Goal: Task Accomplishment & Management: Complete application form

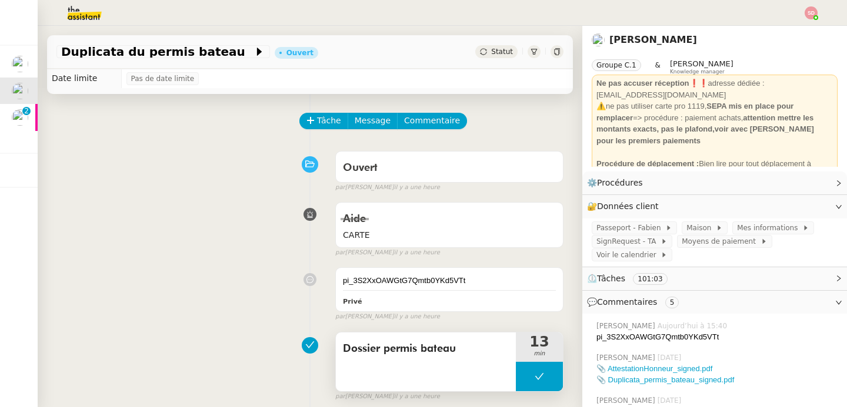
scroll to position [19, 0]
click at [516, 370] on button at bounding box center [539, 376] width 47 height 29
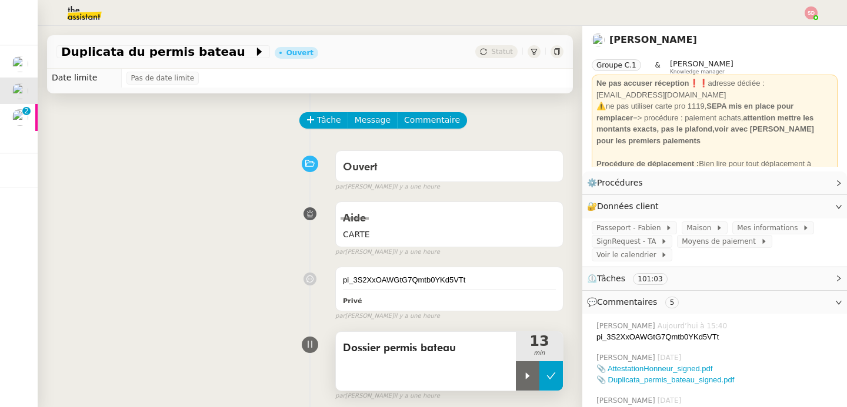
click at [516, 370] on div at bounding box center [528, 376] width 24 height 29
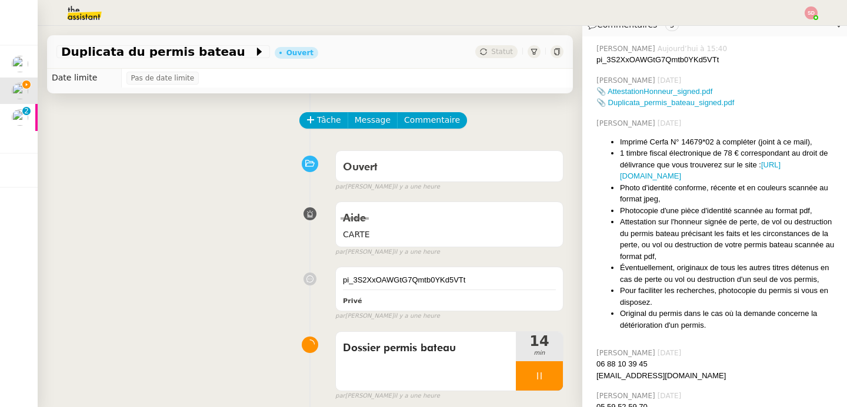
scroll to position [367, 0]
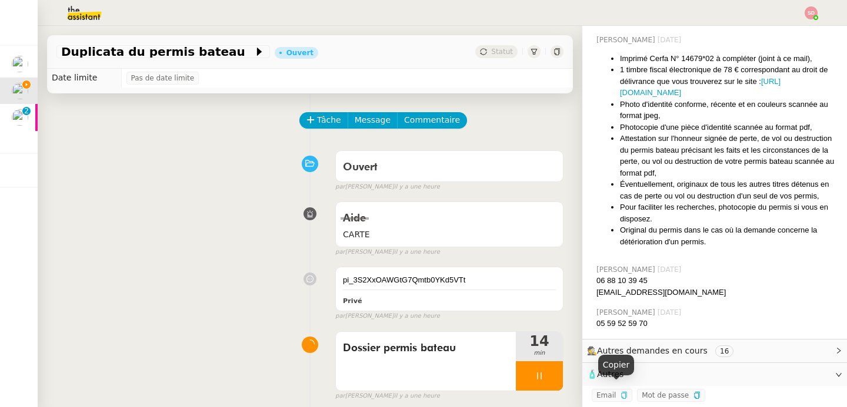
click at [621, 392] on icon "button" at bounding box center [623, 395] width 5 height 7
copy span "false"
click at [620, 392] on icon "button" at bounding box center [623, 395] width 7 height 7
copy span "false"
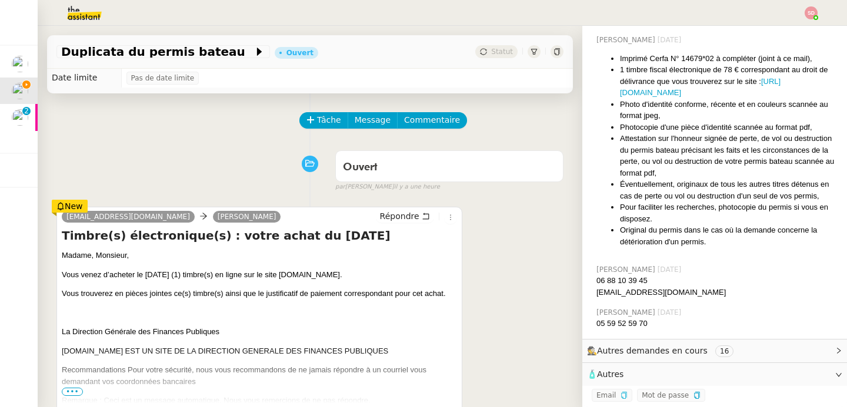
click at [241, 163] on div "Ouvert false par [PERSON_NAME] il y a une heure" at bounding box center [309, 168] width 507 height 47
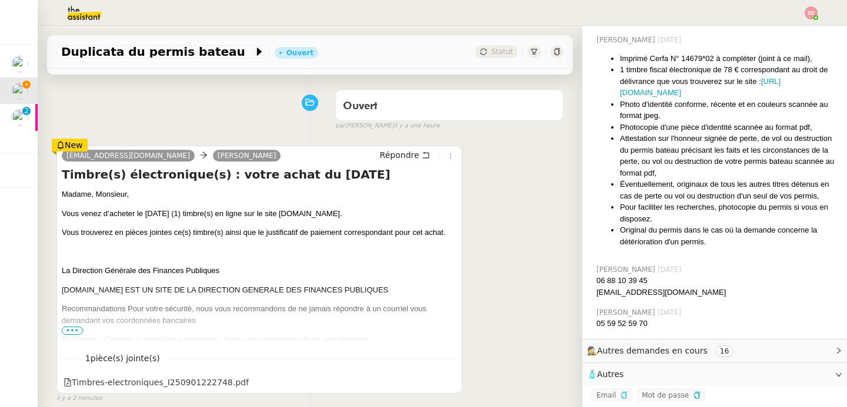
scroll to position [227, 0]
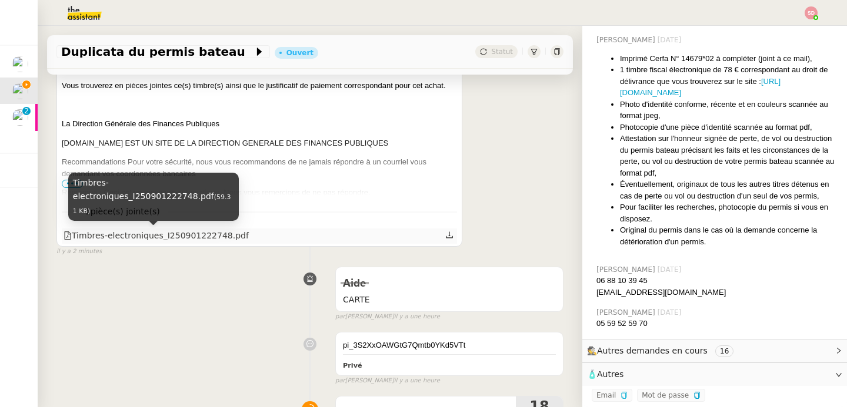
click at [215, 239] on div "Timbres-electroniques_I250901222748.pdf" at bounding box center [155, 236] width 185 height 14
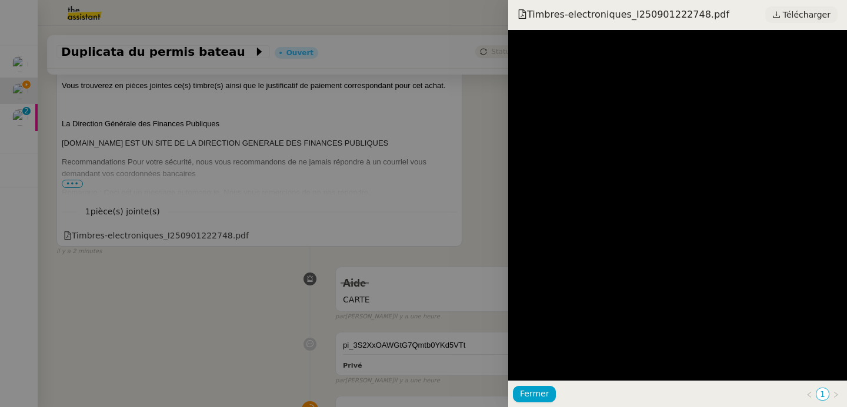
click at [820, 12] on span "Télécharger" at bounding box center [807, 14] width 48 height 15
click at [329, 154] on div at bounding box center [423, 203] width 847 height 407
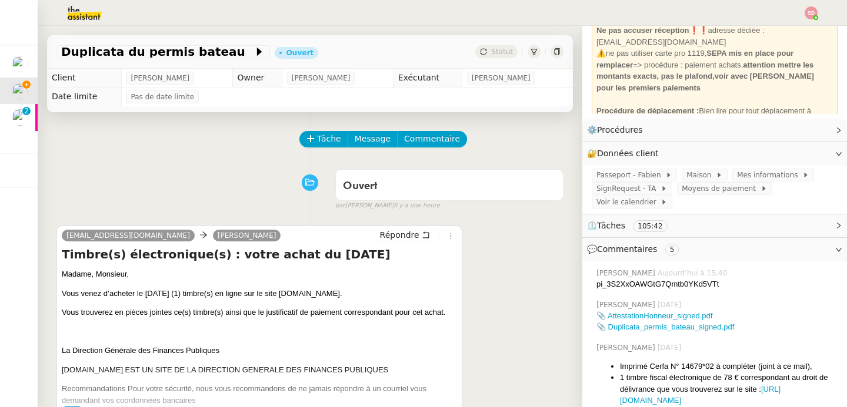
scroll to position [0, 0]
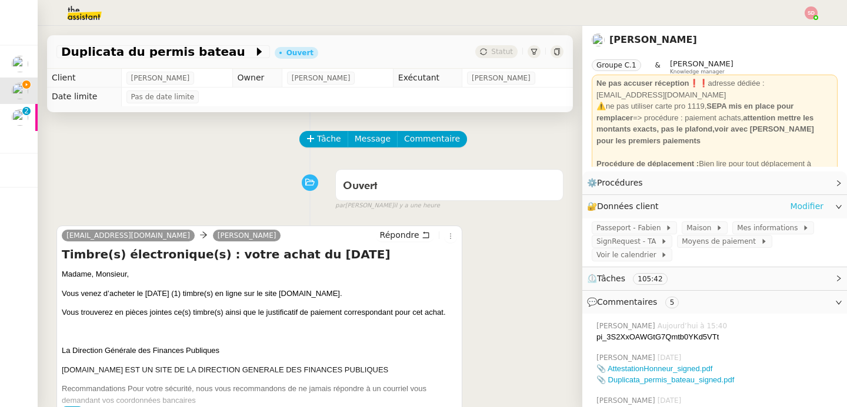
click at [802, 206] on link "Modifier" at bounding box center [807, 207] width 34 height 14
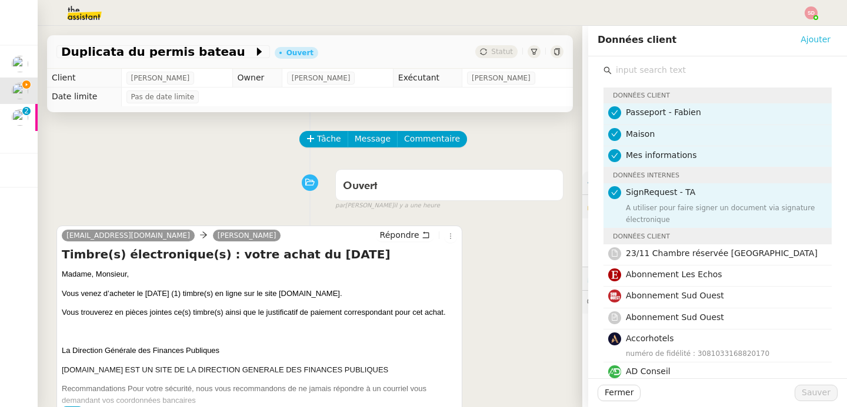
click at [801, 42] on span "Ajouter" at bounding box center [815, 40] width 30 height 14
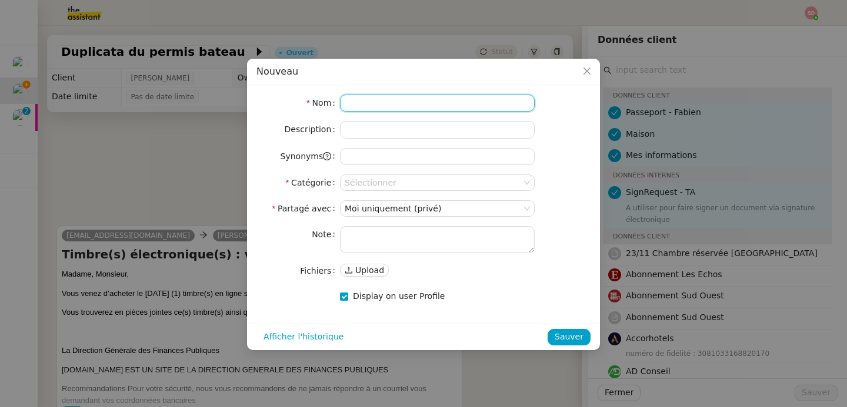
click at [396, 102] on input at bounding box center [437, 103] width 195 height 17
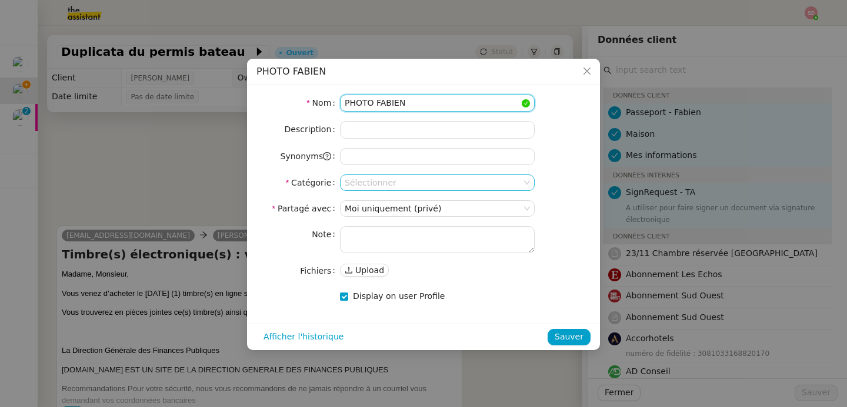
type input "PHOTO FABIEN"
click at [392, 177] on input at bounding box center [433, 182] width 177 height 15
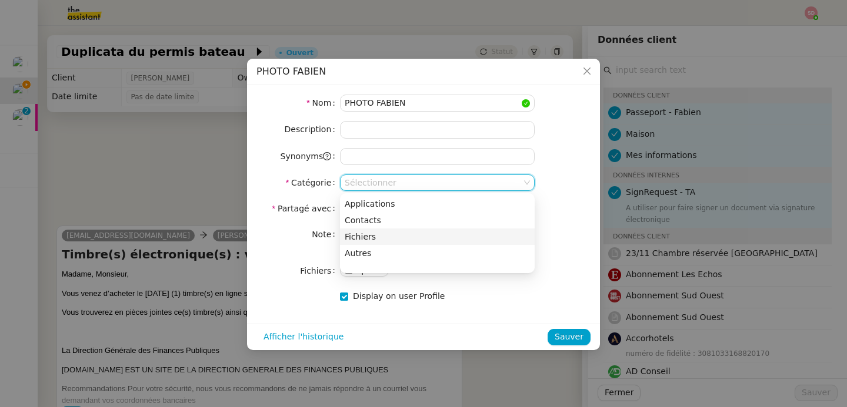
click at [379, 240] on div "Fichiers" at bounding box center [437, 237] width 185 height 11
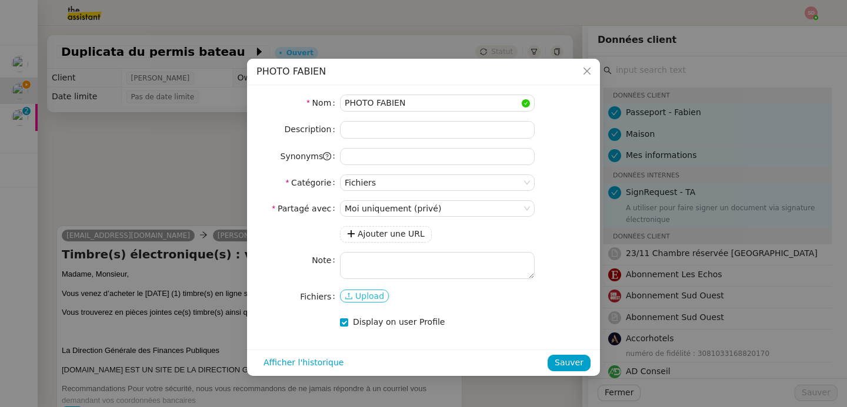
click at [365, 301] on span "Upload" at bounding box center [369, 296] width 29 height 12
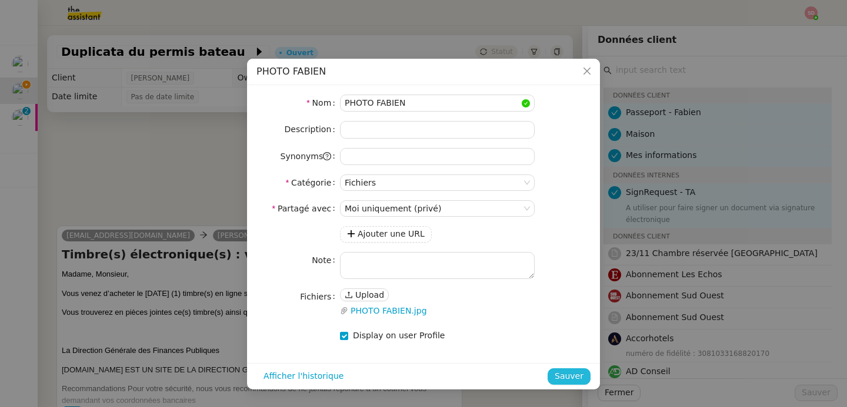
click at [581, 374] on span "Sauver" at bounding box center [568, 377] width 29 height 14
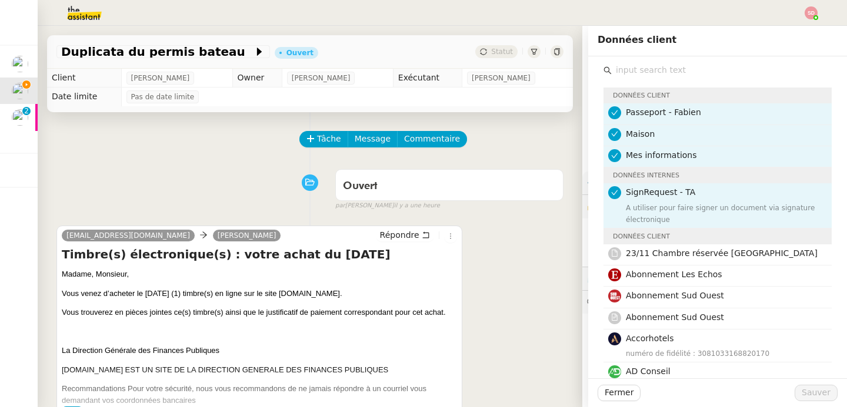
click at [536, 258] on div "[EMAIL_ADDRESS][DOMAIN_NAME] [PERSON_NAME] Timbre(s) électronique(s) : votre ac…" at bounding box center [309, 349] width 507 height 268
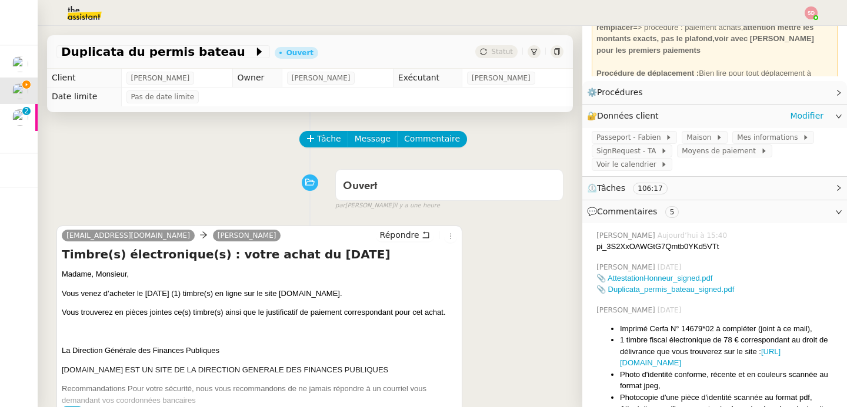
scroll to position [98, 0]
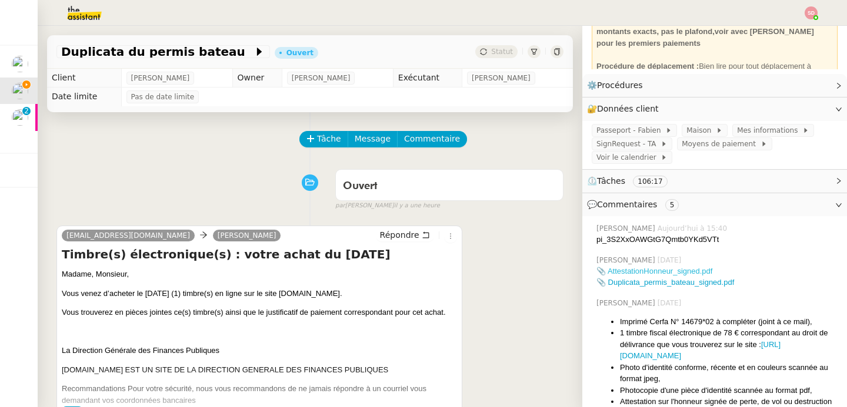
click at [686, 272] on link "📎 AttestationHonneur_signed.pdf" at bounding box center [654, 271] width 116 height 9
click at [650, 280] on link "📎 Duplicata_permis_bateau_signed.pdf" at bounding box center [665, 282] width 138 height 9
click at [236, 199] on div "Ouvert false par [PERSON_NAME] il y a une heure" at bounding box center [309, 187] width 507 height 47
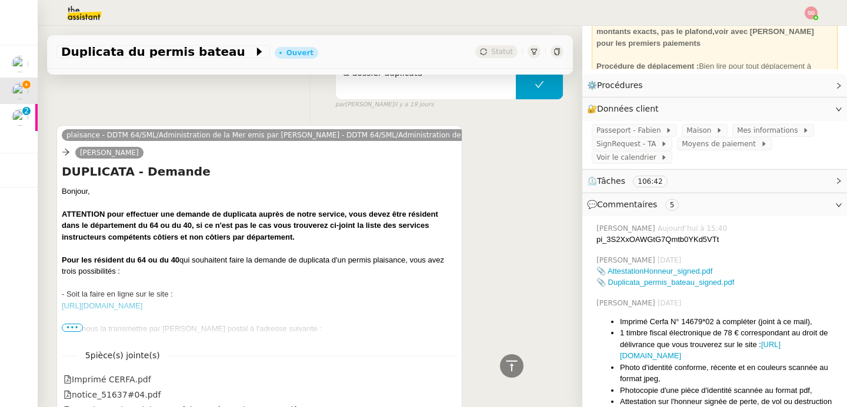
scroll to position [2624, 0]
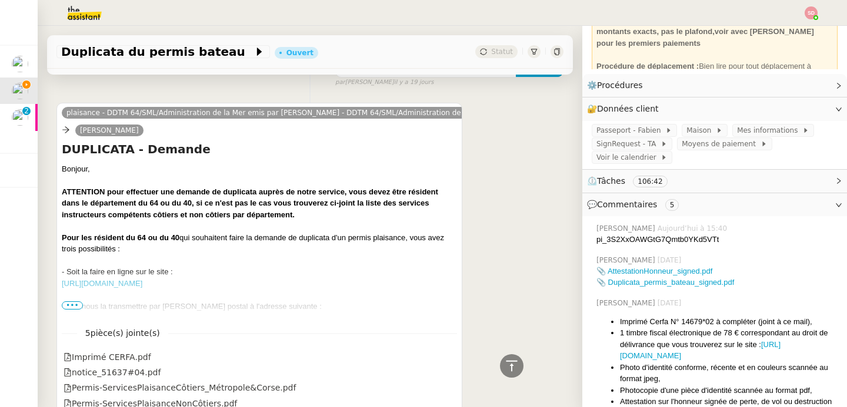
click at [66, 306] on span "•••" at bounding box center [72, 306] width 21 height 8
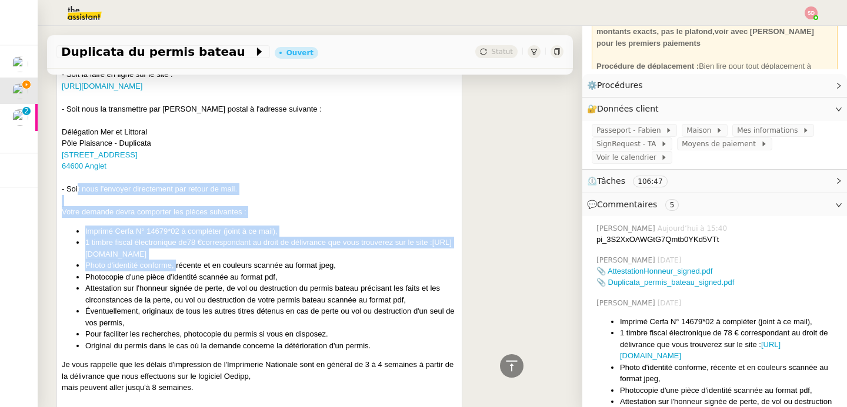
scroll to position [2856, 0]
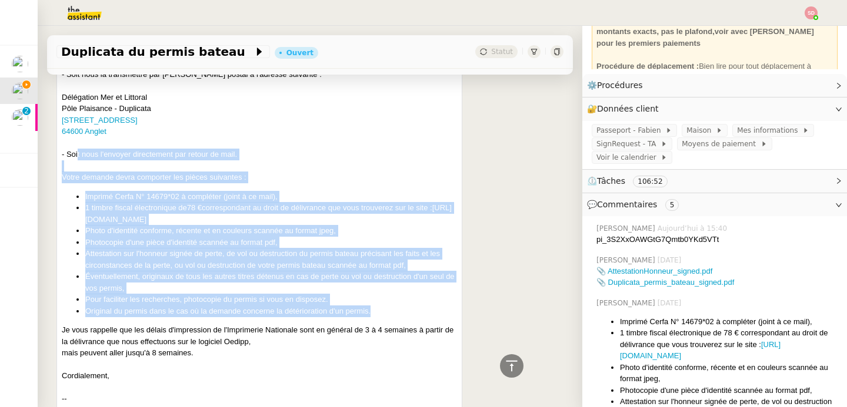
drag, startPoint x: 61, startPoint y: 224, endPoint x: 385, endPoint y: 312, distance: 335.7
click at [385, 312] on div "plaisance - DDTM 64/SML/Administration de la Mer emis par [PERSON_NAME] - DDTM …" at bounding box center [259, 279] width 406 height 816
copy div "- Lore ipsu d'sitamet consectetur adi elitse do eius. Tempo incidid utlab etdol…"
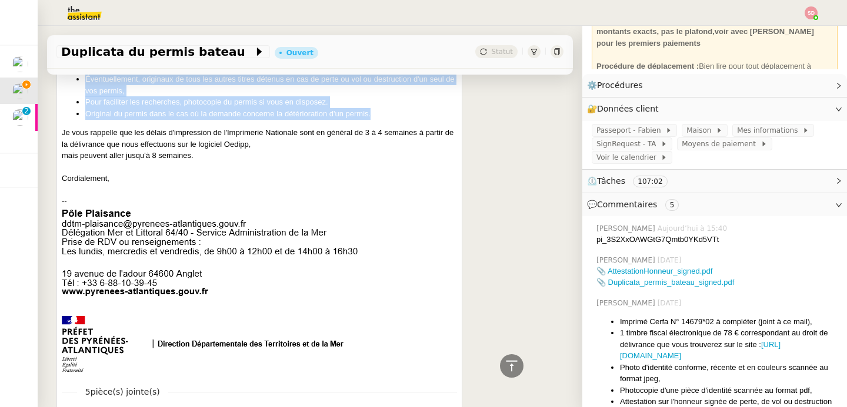
scroll to position [2886, 0]
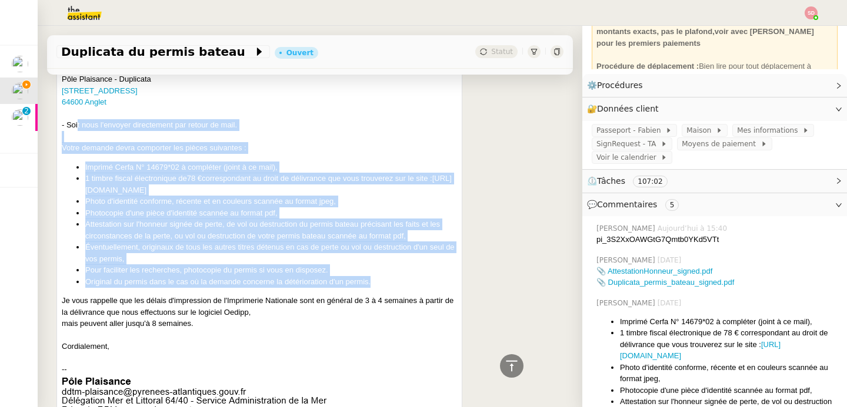
copy div "- Lore ipsu d'sitamet consectetur adi elitse do eius. Tempo incidid utlab etdol…"
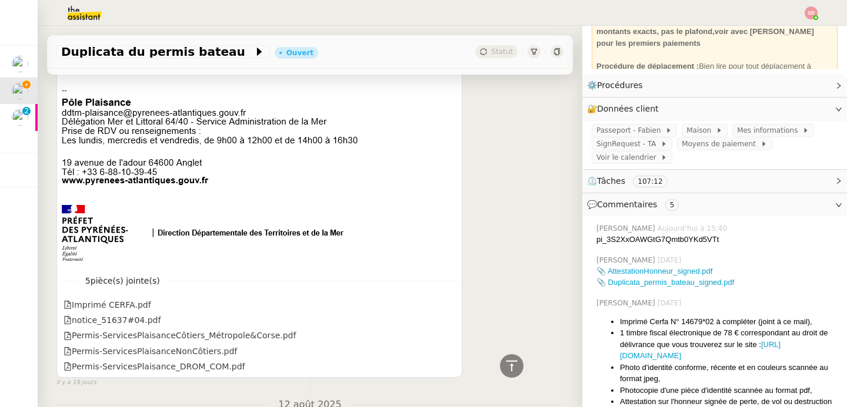
scroll to position [3183, 0]
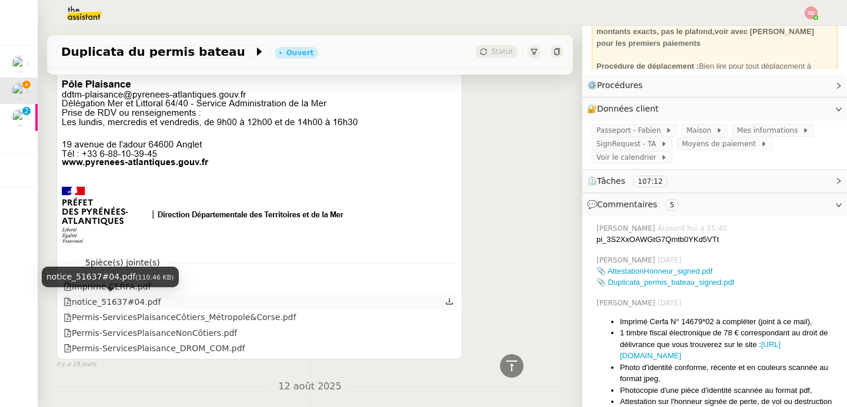
click at [115, 303] on div "notice_51637#04.pdf" at bounding box center [111, 303] width 97 height 14
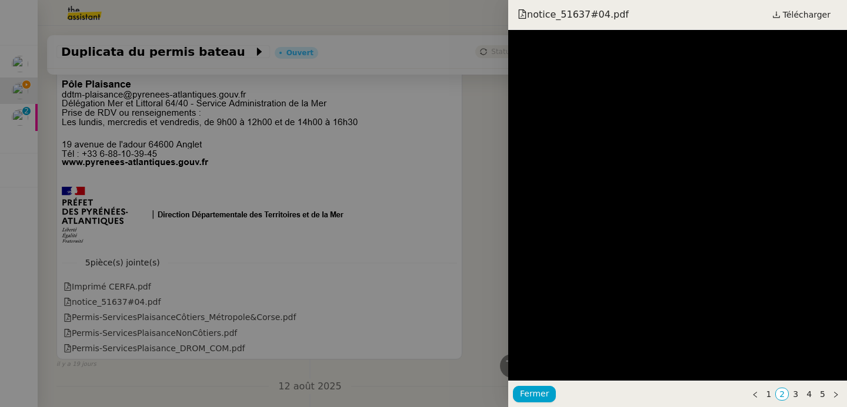
click at [115, 315] on div at bounding box center [423, 203] width 847 height 407
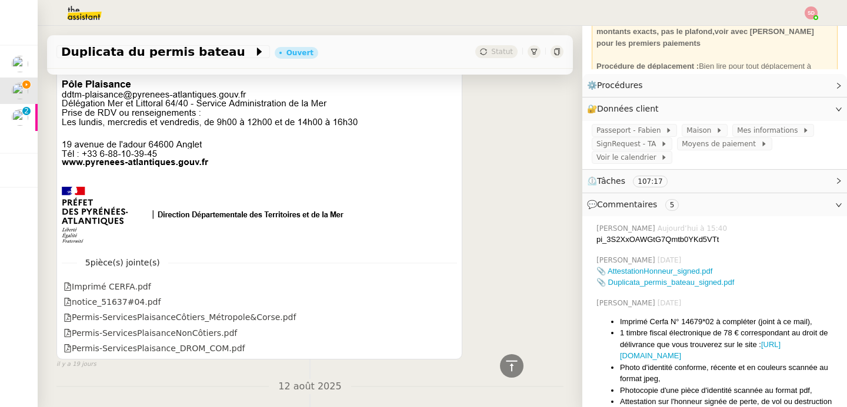
click at [115, 315] on div "Permis-ServicesPlaisanceCôtiers_Métropole&Corse.pdf" at bounding box center [179, 318] width 232 height 14
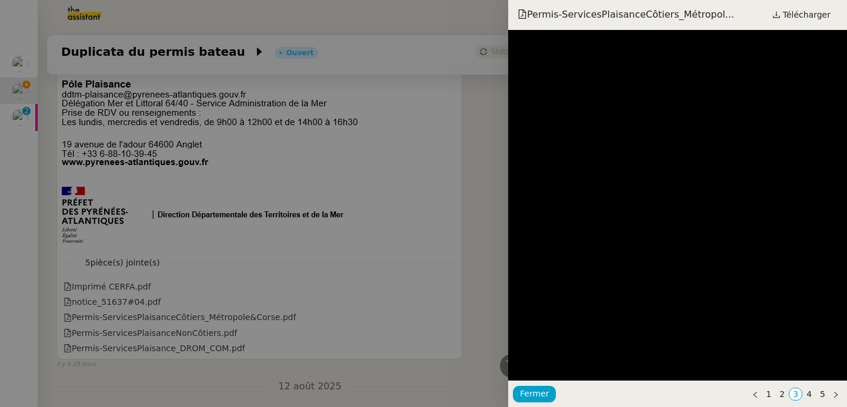
click at [115, 315] on div at bounding box center [423, 203] width 847 height 407
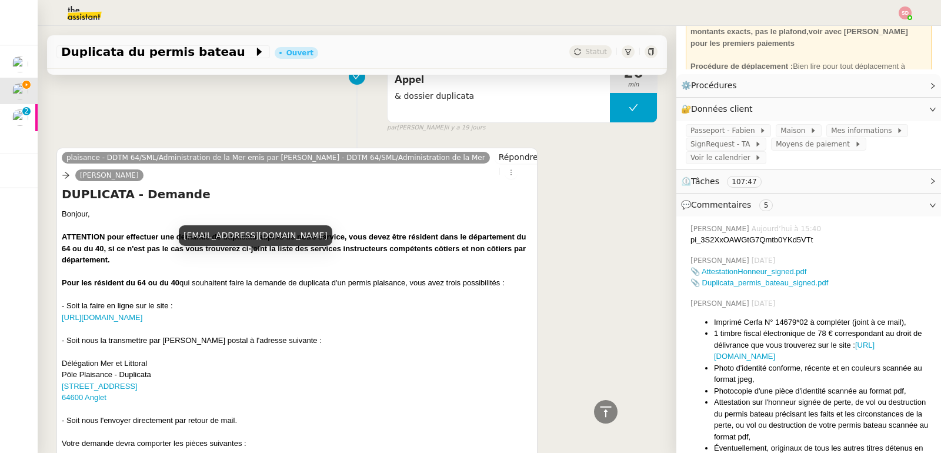
scroll to position [16, 0]
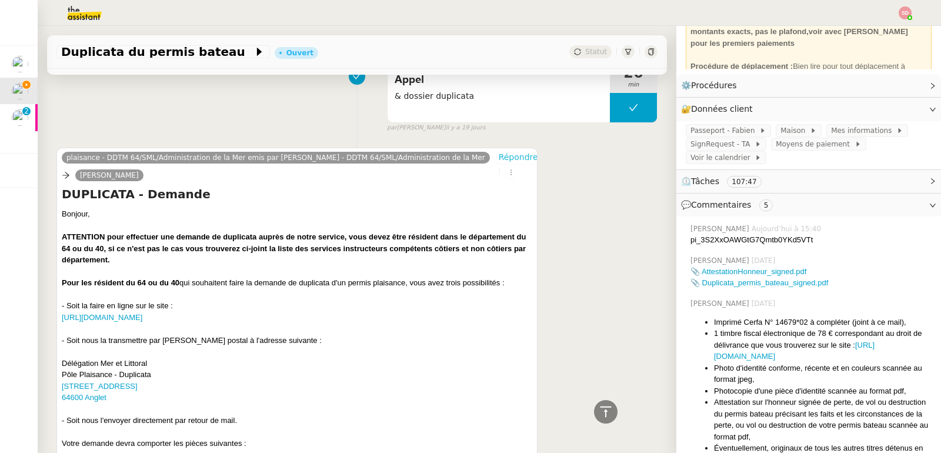
click at [504, 163] on span "Répondre" at bounding box center [518, 157] width 39 height 12
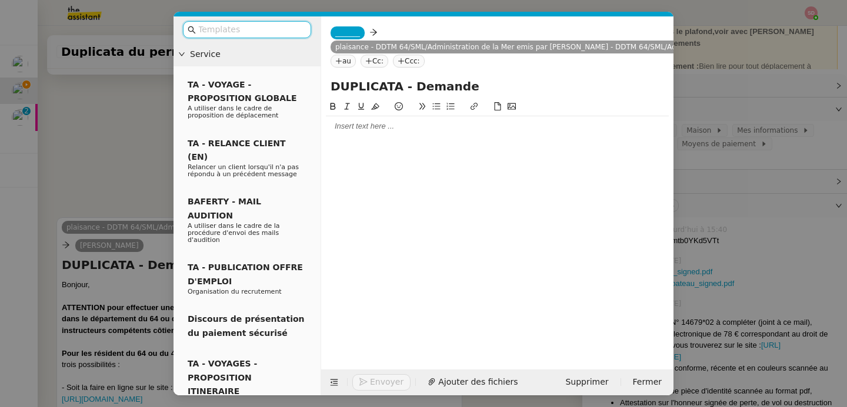
scroll to position [2627, 0]
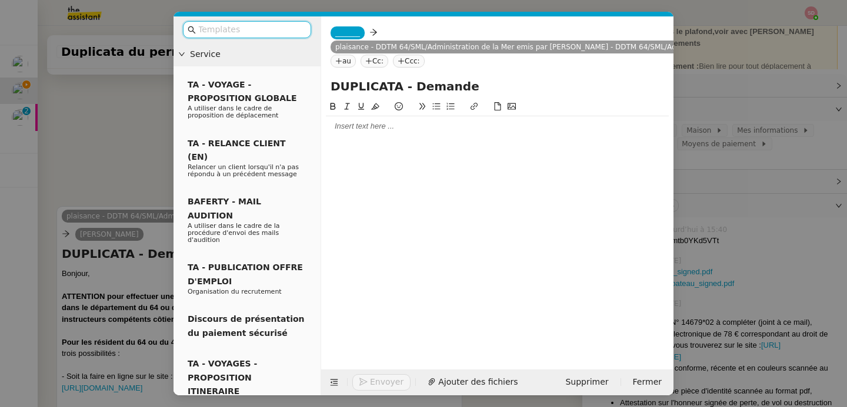
click at [363, 32] on nz-tag "_______" at bounding box center [347, 32] width 34 height 13
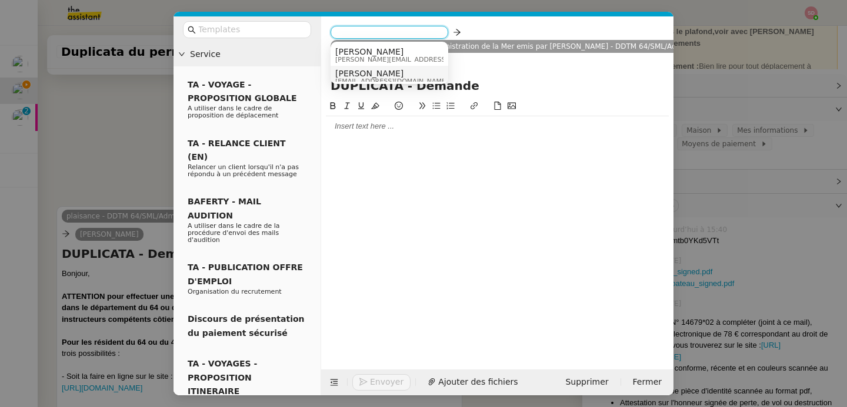
click at [375, 76] on span "[PERSON_NAME]" at bounding box center [391, 73] width 113 height 9
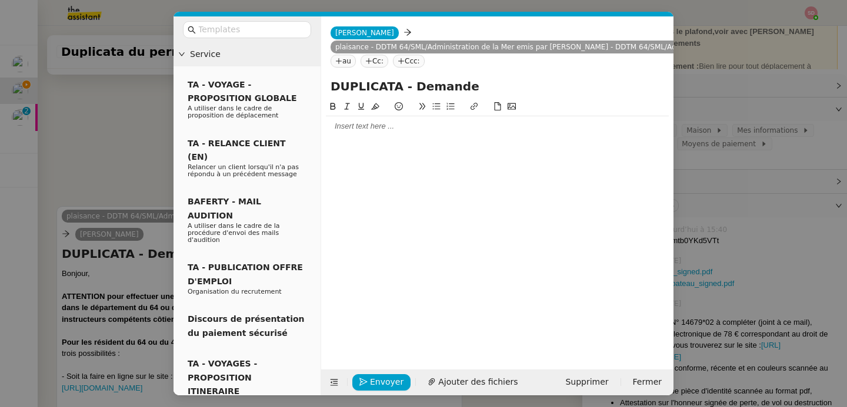
scroll to position [2631, 0]
click at [389, 127] on div at bounding box center [497, 126] width 343 height 11
click at [335, 385] on icon at bounding box center [334, 383] width 8 height 8
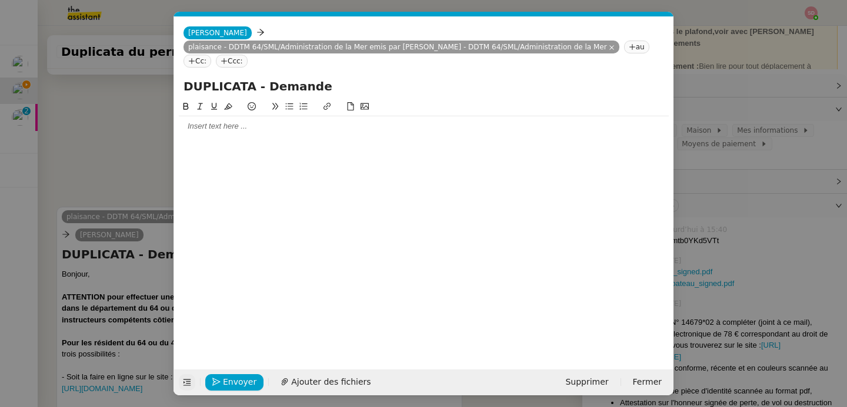
click at [228, 121] on div at bounding box center [424, 126] width 490 height 11
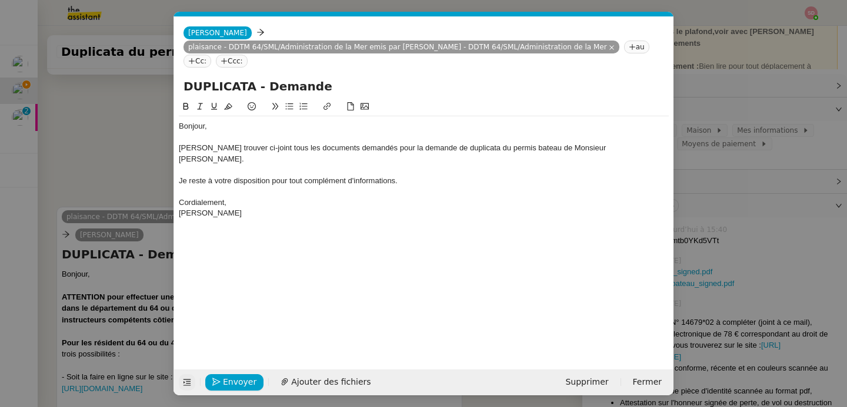
scroll to position [2735, 0]
drag, startPoint x: 392, startPoint y: 135, endPoint x: 439, endPoint y: 144, distance: 47.4
click at [439, 144] on div "[PERSON_NAME] trouver ci-joint tous les documents demandés pour la demande de d…" at bounding box center [424, 154] width 490 height 22
drag, startPoint x: 390, startPoint y: 138, endPoint x: 392, endPoint y: 145, distance: 6.7
click at [392, 145] on div "[PERSON_NAME] trouver ci-joint tous les documents demandés pour la demande de d…" at bounding box center [424, 154] width 490 height 22
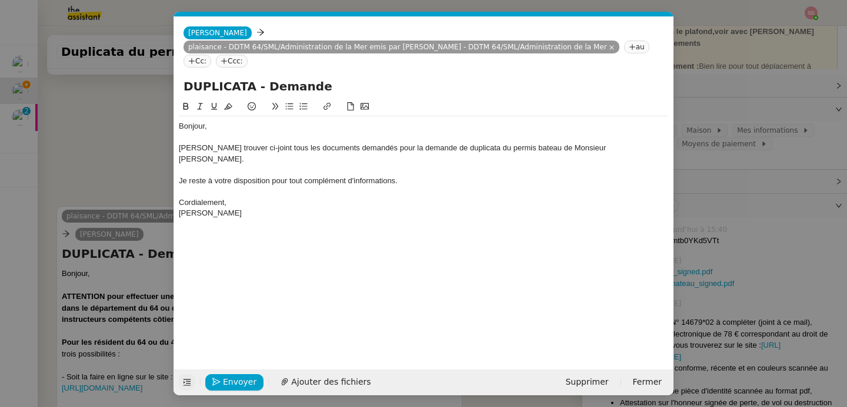
click at [183, 103] on icon at bounding box center [185, 106] width 5 height 7
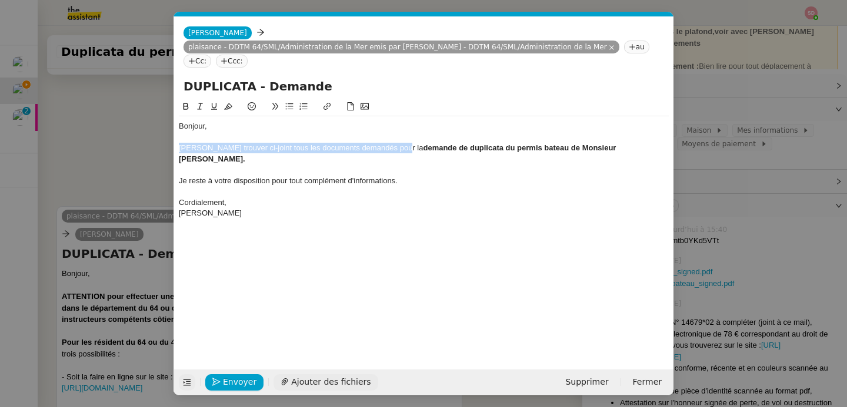
click at [318, 385] on span "Ajouter des fichiers" at bounding box center [330, 383] width 79 height 14
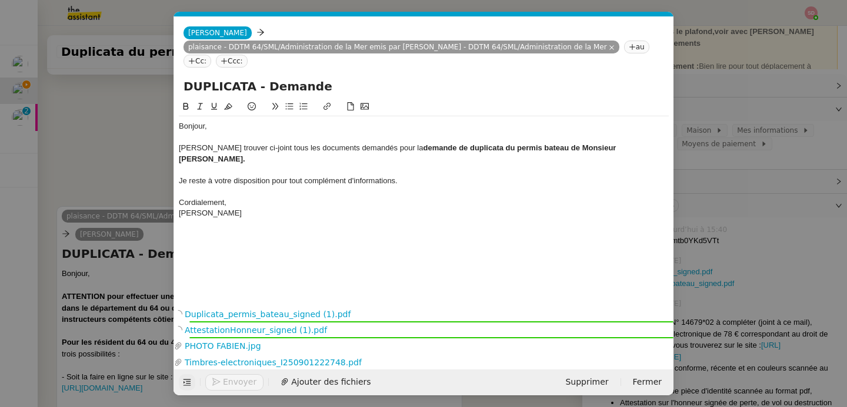
click at [404, 208] on div "[PERSON_NAME]" at bounding box center [424, 213] width 490 height 11
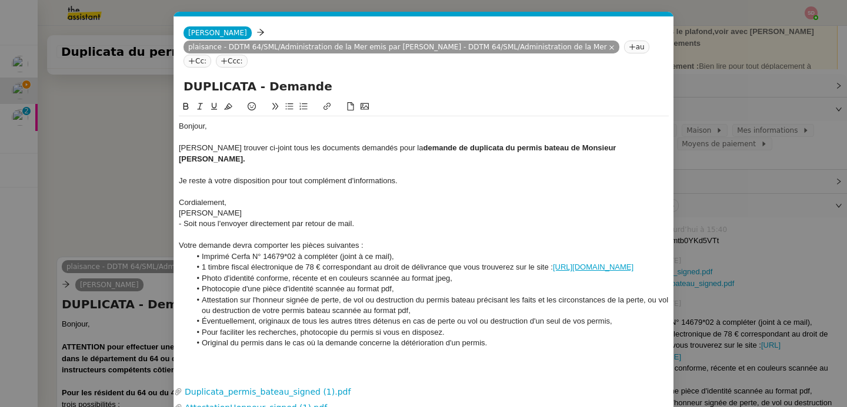
scroll to position [2880, 0]
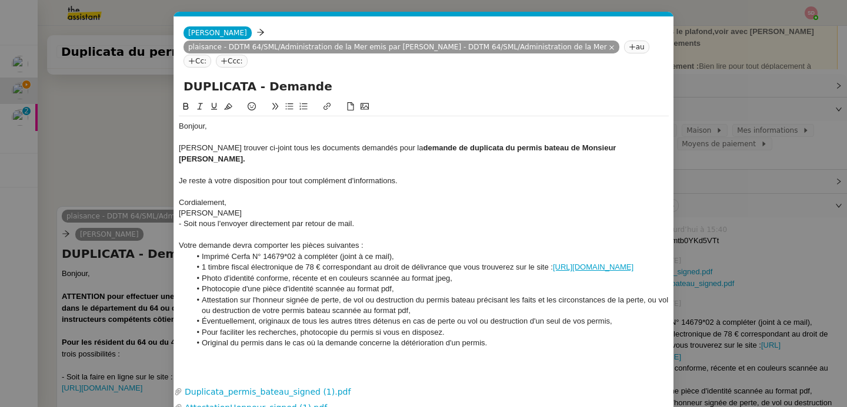
click at [329, 219] on div "- Soit nous l'envoyer directement par retour de mail." at bounding box center [424, 224] width 490 height 11
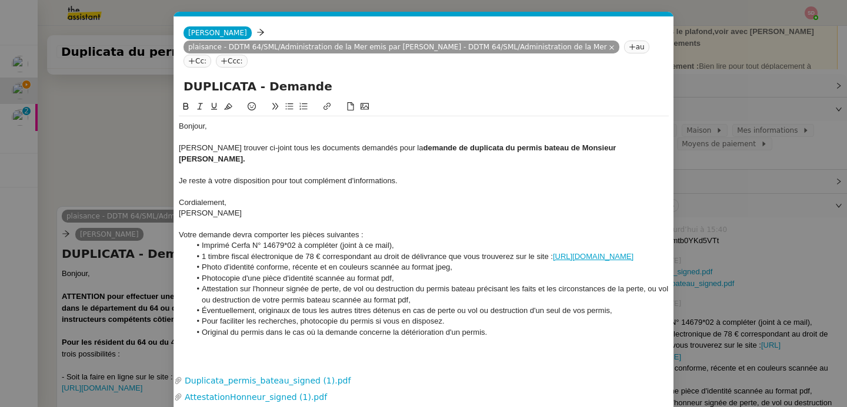
click at [297, 230] on div "Votre demande devra comporter les pièces suivantes :" at bounding box center [424, 235] width 490 height 11
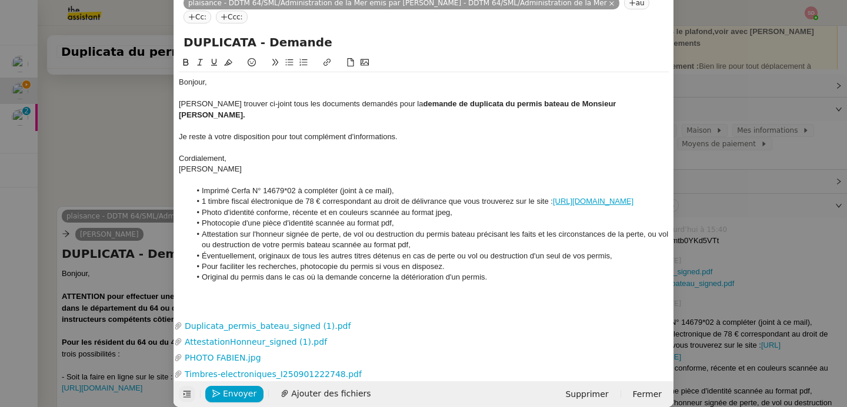
scroll to position [45, 0]
click at [343, 185] on li "Imprimé Cerfa N° 14679*02 à compléter (joint à ce mail)," at bounding box center [429, 190] width 479 height 11
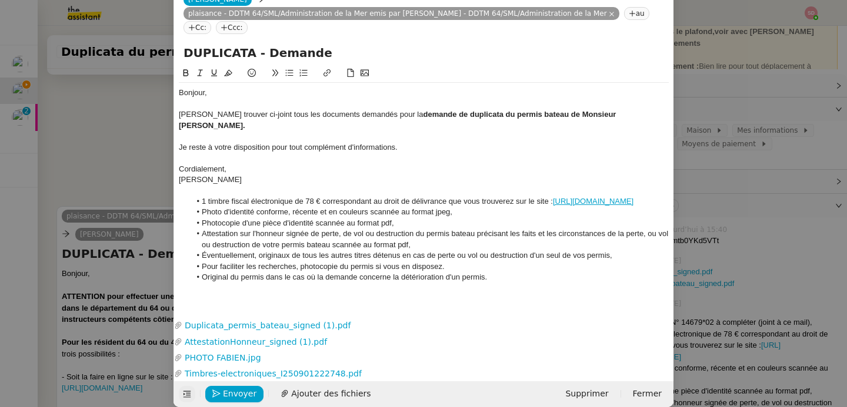
click at [337, 196] on li "1 timbre fiscal électronique de 78 € correspondant au droit de délivrance que v…" at bounding box center [429, 201] width 479 height 11
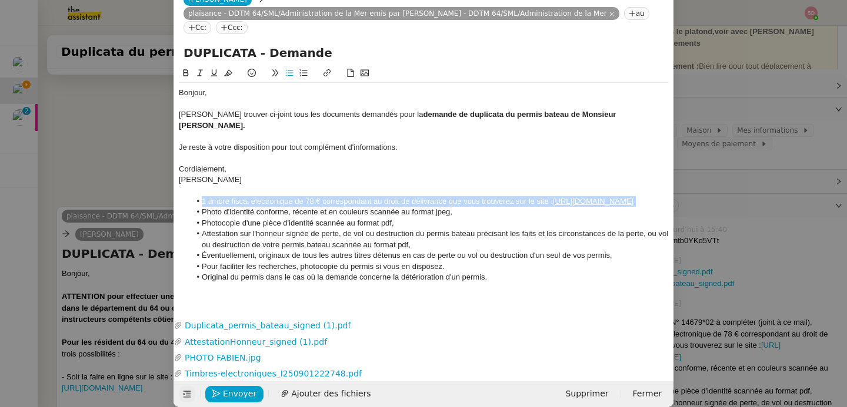
click at [337, 196] on li "1 timbre fiscal électronique de 78 € correspondant au droit de délivrance que v…" at bounding box center [429, 201] width 479 height 11
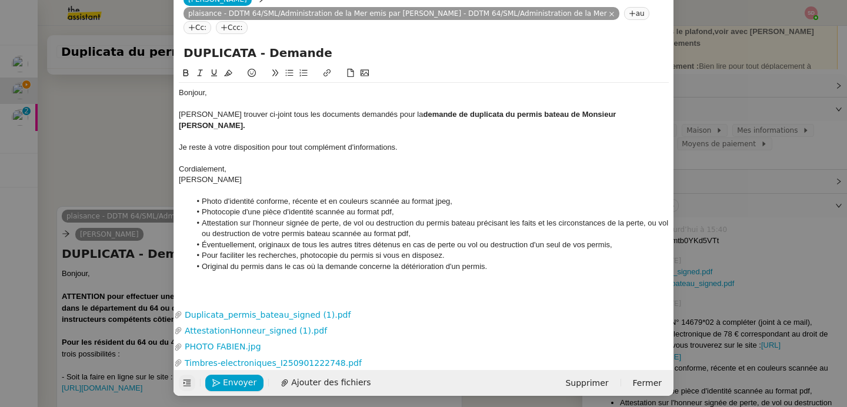
scroll to position [23, 0]
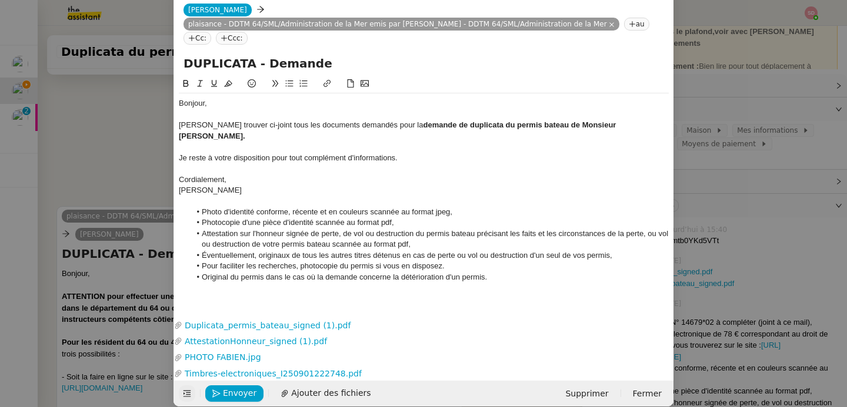
click at [353, 207] on li "Photo d'identité conforme, récente et en couleurs scannée au format jpeg," at bounding box center [429, 212] width 479 height 11
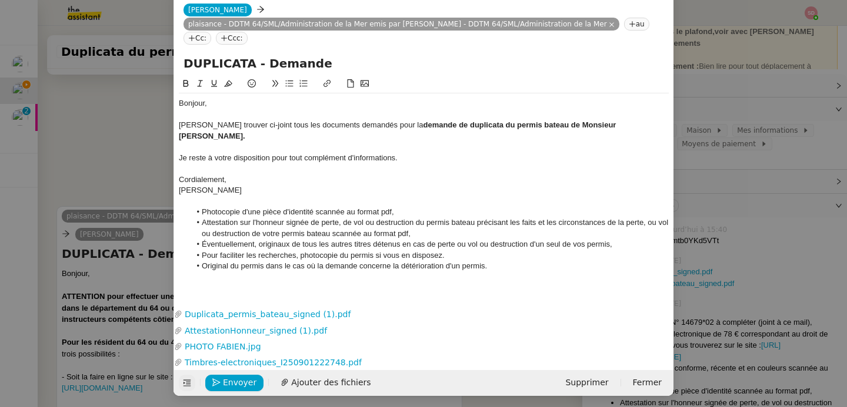
scroll to position [12, 0]
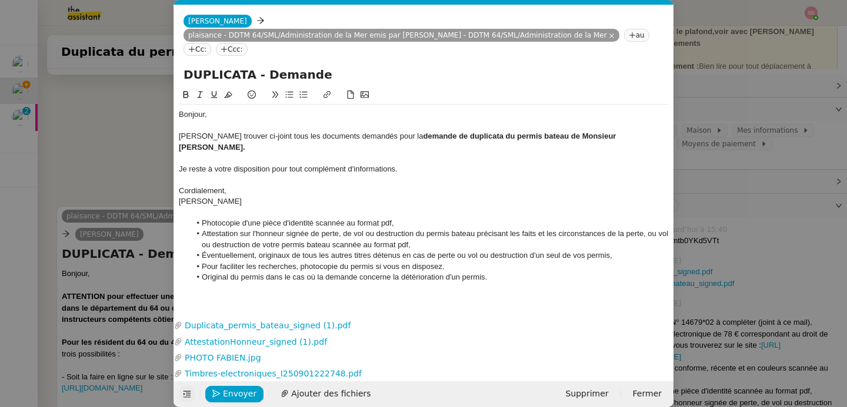
click at [124, 153] on nz-modal-container "Service TA - VOYAGE - PROPOSITION GLOBALE A utiliser dans le cadre de propositi…" at bounding box center [423, 203] width 847 height 407
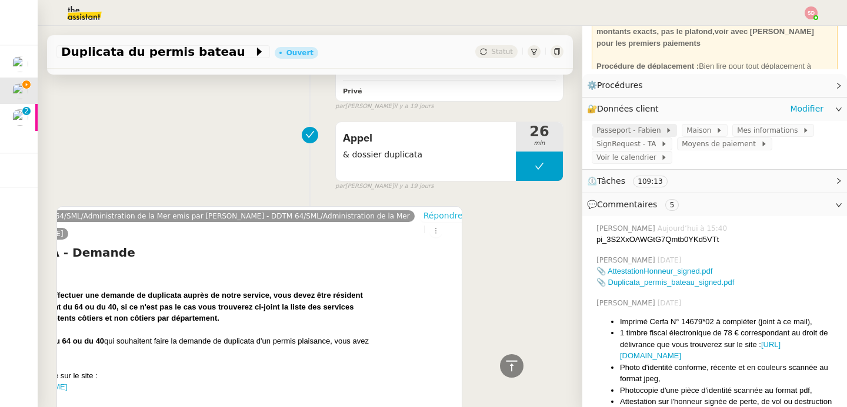
scroll to position [2875, 0]
click at [645, 134] on span "Passeport - Fabien" at bounding box center [630, 131] width 69 height 12
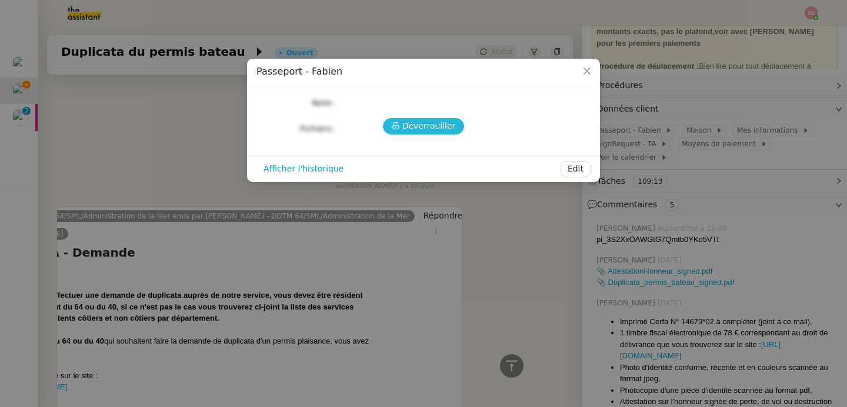
click at [455, 123] on button "Déverrouiller" at bounding box center [424, 126] width 82 height 16
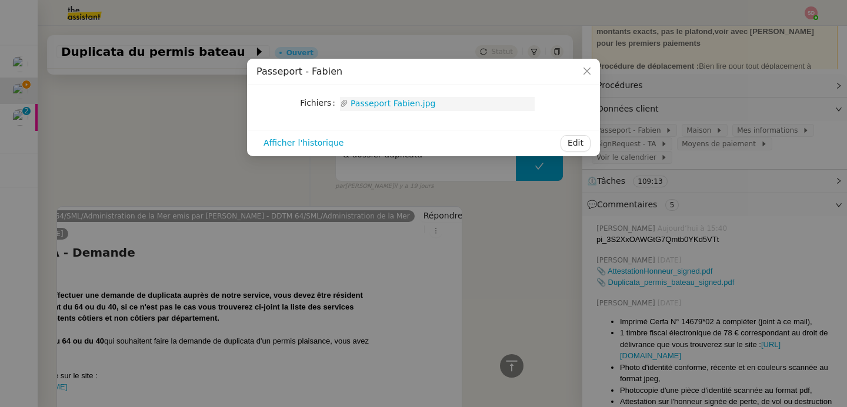
click at [422, 106] on link "Passeport Fabien.jpg" at bounding box center [441, 104] width 186 height 14
click at [211, 173] on nz-modal-container "Passeport - [PERSON_NAME] Upload Passeport Fabien.jpg Afficher l'historique Edit" at bounding box center [423, 203] width 847 height 407
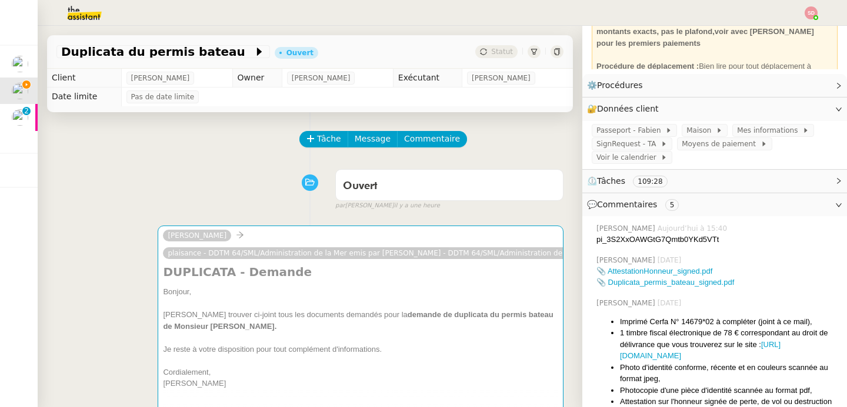
scroll to position [208, 0]
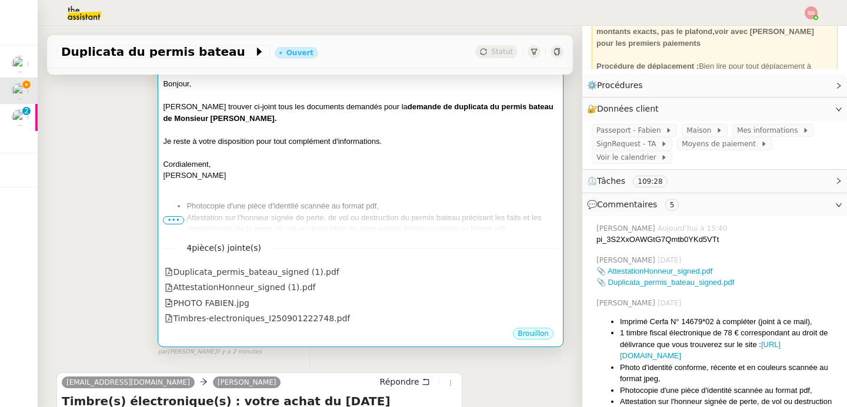
click at [506, 152] on div at bounding box center [360, 153] width 395 height 12
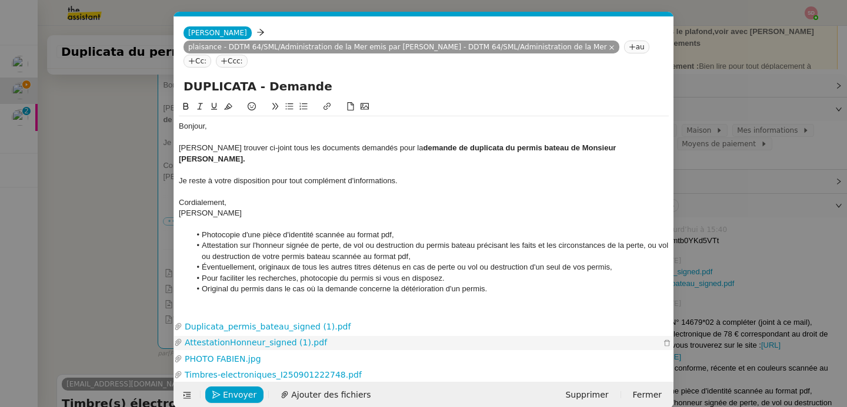
scroll to position [0, 25]
click at [331, 389] on span "Ajouter des fichiers" at bounding box center [330, 396] width 79 height 14
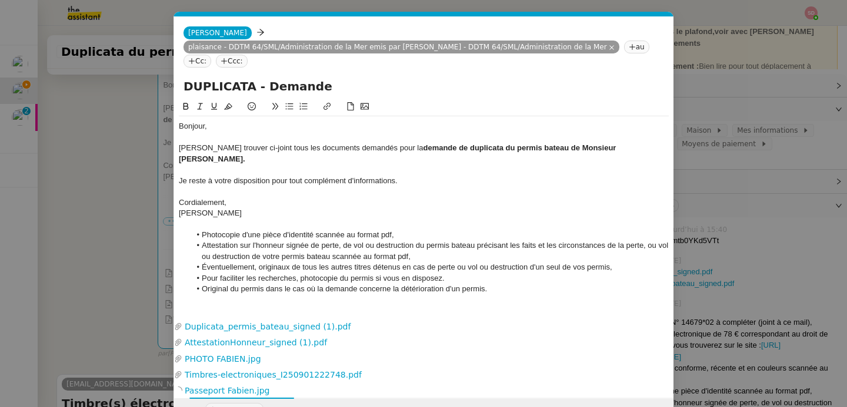
click at [307, 230] on li "Photocopie d'une pièce d'identité scannée au format pdf," at bounding box center [429, 235] width 479 height 11
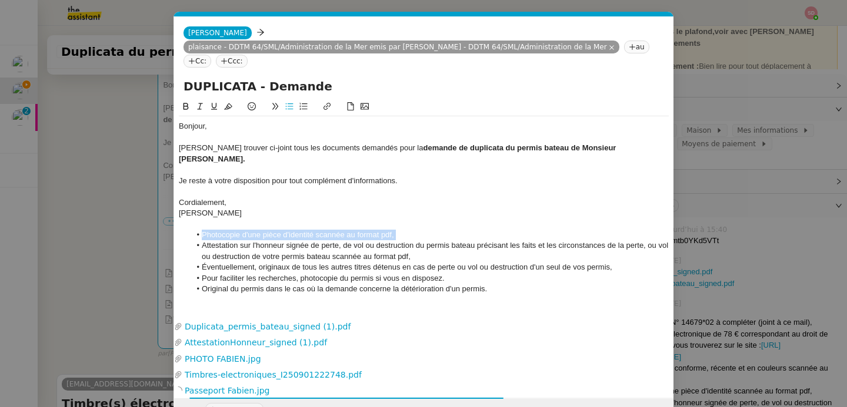
click at [307, 230] on li "Photocopie d'une pièce d'identité scannée au format pdf," at bounding box center [429, 235] width 479 height 11
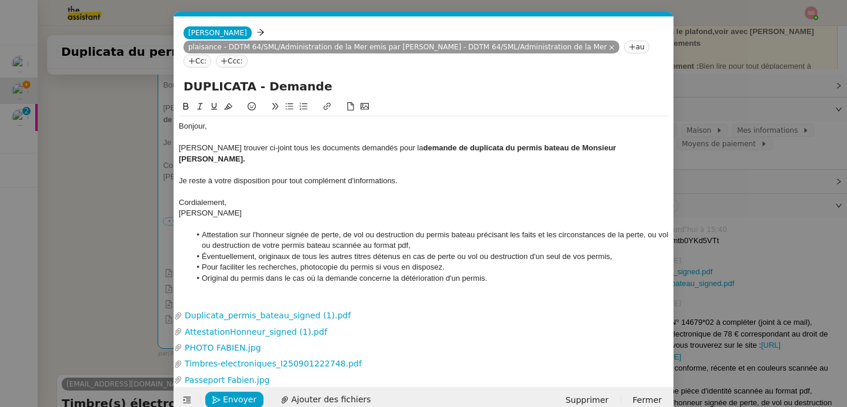
click at [319, 230] on li "Attestation sur l'honneur signée de perte, de vol ou destruction du permis bate…" at bounding box center [429, 241] width 479 height 22
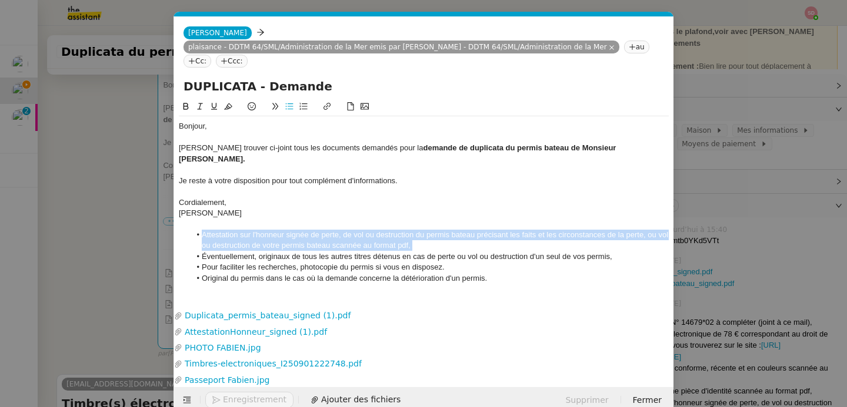
click at [319, 230] on li "Attestation sur l'honneur signée de perte, de vol ou destruction du permis bate…" at bounding box center [429, 241] width 479 height 22
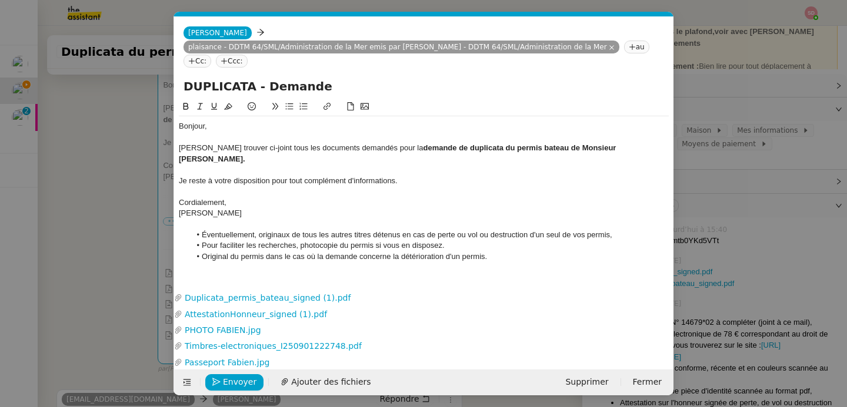
click at [366, 230] on li "Éventuellement, originaux de tous les autres titres détenus en cas de perte ou …" at bounding box center [429, 235] width 479 height 11
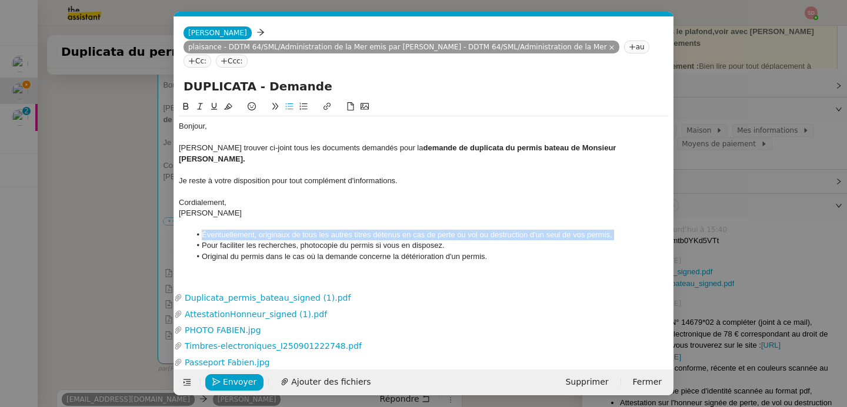
click at [366, 230] on li "Éventuellement, originaux de tous les autres titres détenus en cas de perte ou …" at bounding box center [429, 235] width 479 height 11
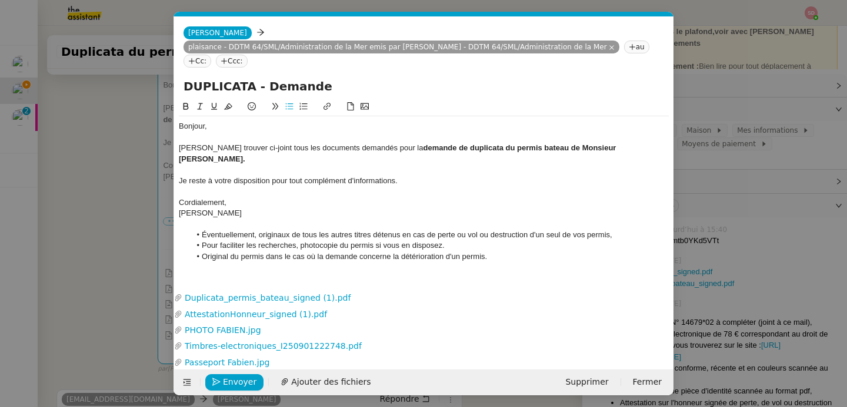
click at [385, 252] on li "Original du permis dans le cas où la demande concerne la détérioration d'un per…" at bounding box center [429, 257] width 479 height 11
click at [771, 201] on nz-modal-container "Service TA - VOYAGE - PROPOSITION GLOBALE A utiliser dans le cadre de propositi…" at bounding box center [423, 203] width 847 height 407
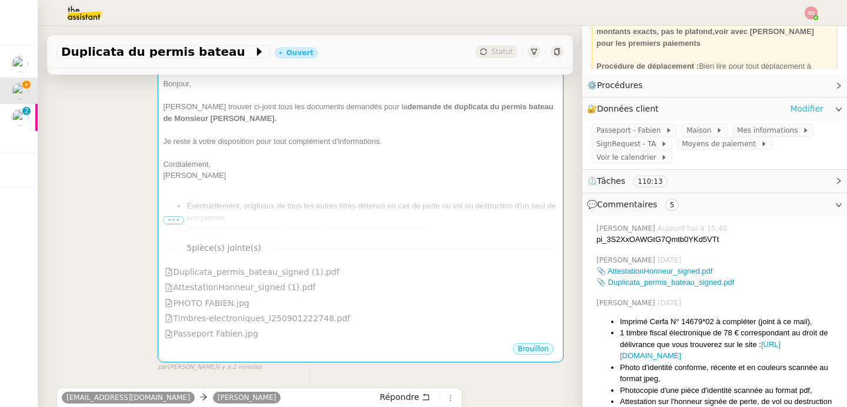
click at [797, 104] on link "Modifier" at bounding box center [807, 109] width 34 height 14
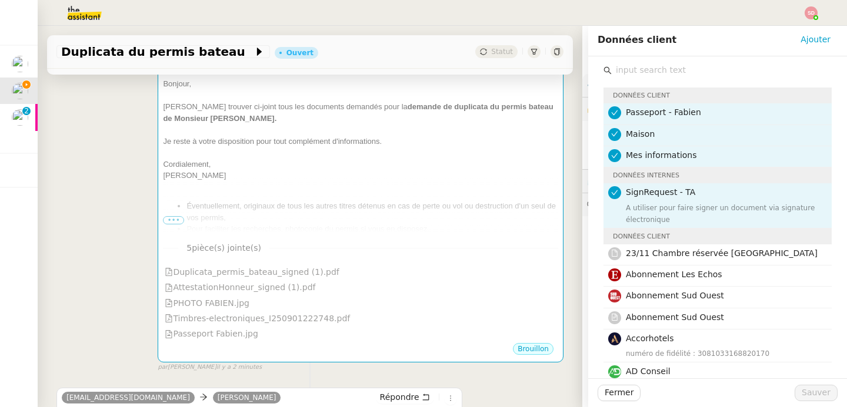
click at [666, 72] on input "text" at bounding box center [721, 70] width 220 height 16
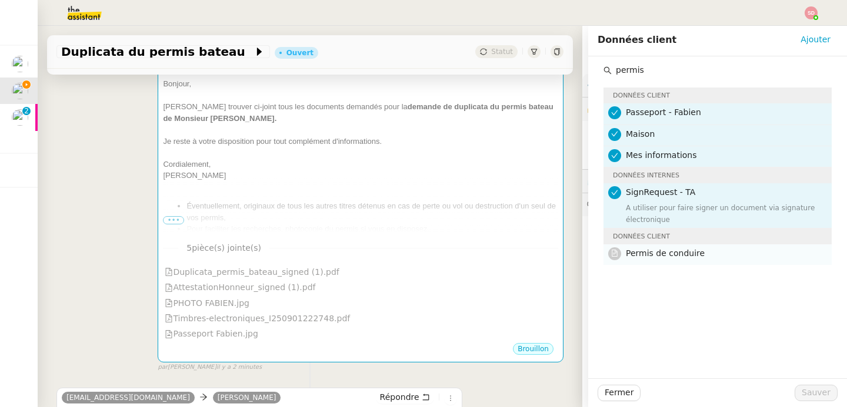
type input "permis"
click at [661, 252] on span "Permis de conduire" at bounding box center [665, 253] width 79 height 9
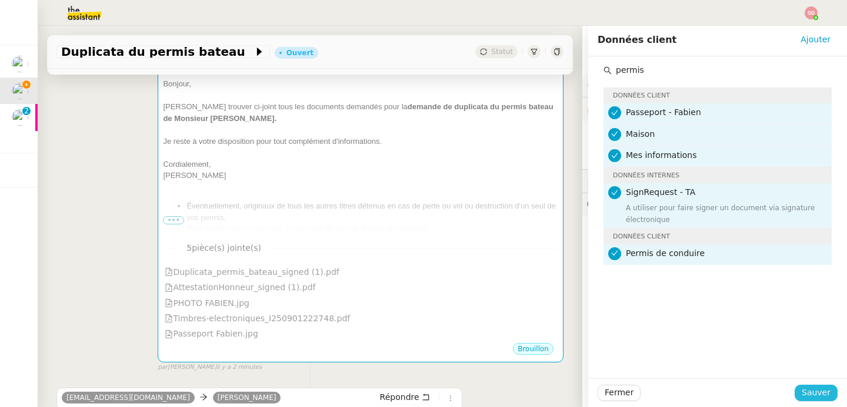
click at [821, 396] on span "Sauver" at bounding box center [815, 393] width 29 height 14
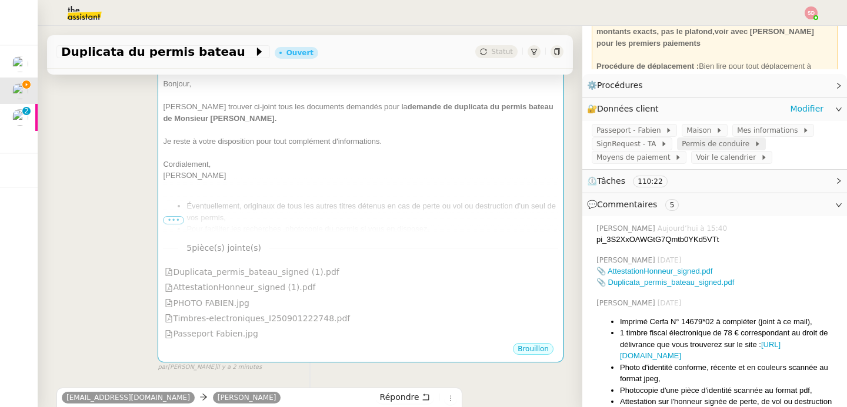
click at [703, 143] on span "Permis de conduire" at bounding box center [717, 144] width 72 height 12
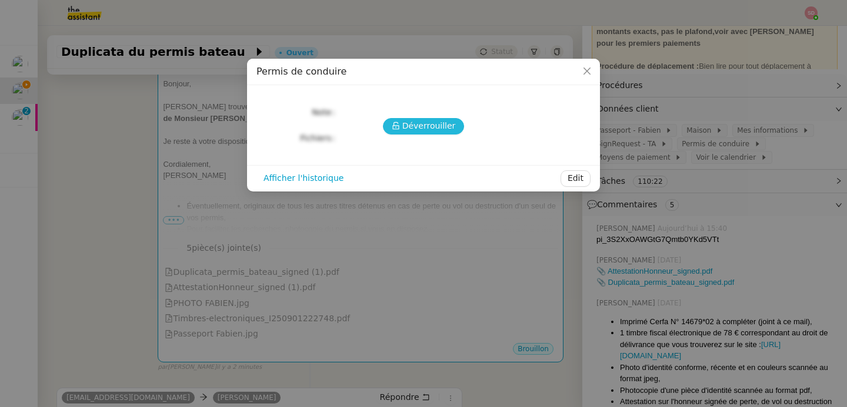
click at [393, 125] on icon at bounding box center [396, 126] width 8 height 8
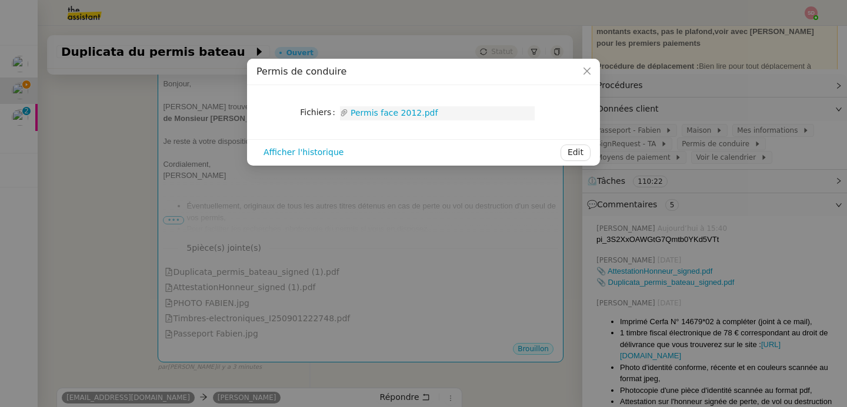
click at [394, 110] on link "Permis face 2012.pdf" at bounding box center [441, 113] width 186 height 14
click at [347, 262] on nz-modal-container "Permis de conduire Fichiers Upload Permis face 2012.pdf Afficher l'historique E…" at bounding box center [423, 203] width 847 height 407
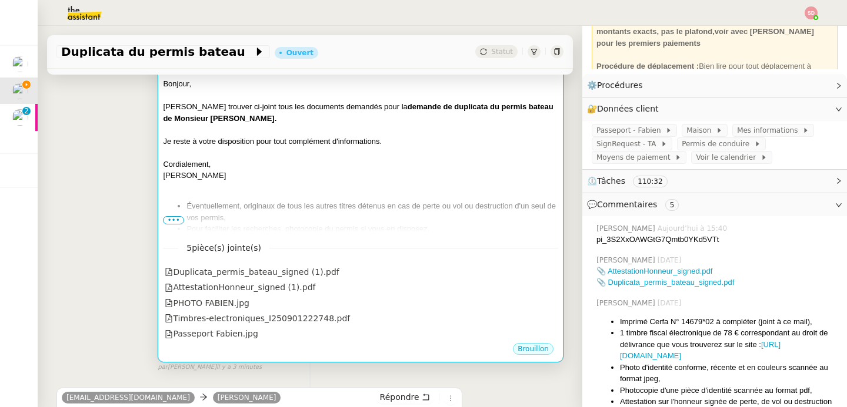
click at [430, 159] on div "Cordialement," at bounding box center [360, 165] width 395 height 12
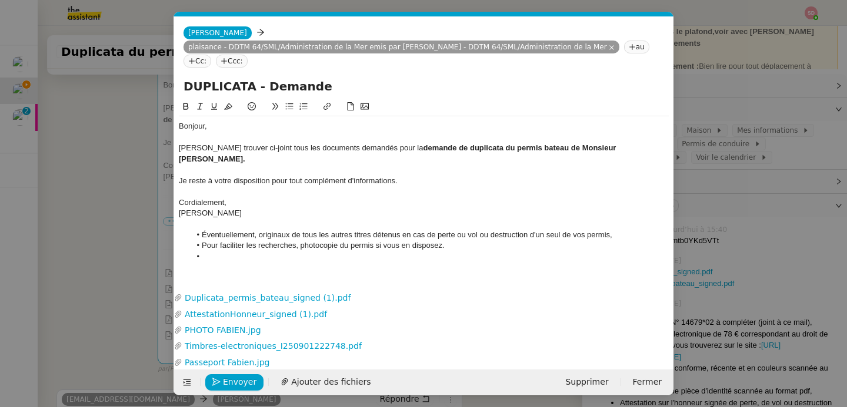
scroll to position [0, 25]
click at [307, 384] on span "Ajouter des fichiers" at bounding box center [330, 383] width 79 height 14
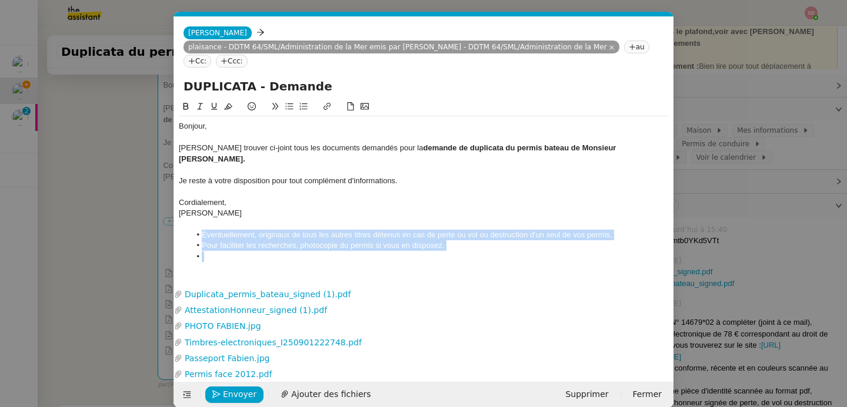
drag, startPoint x: 191, startPoint y: 219, endPoint x: 239, endPoint y: 256, distance: 60.7
click at [239, 256] on nz-spin "Bonjour, [PERSON_NAME] trouver ci-joint tous les documents demandés pour la dem…" at bounding box center [423, 186] width 499 height 172
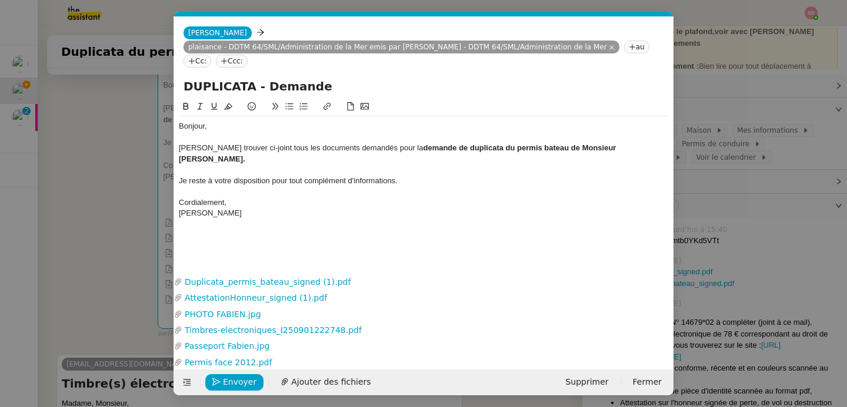
click at [320, 338] on div "Passeport Fabien.jpg" at bounding box center [423, 345] width 499 height 16
click at [320, 335] on link "Timbres-electroniques_I250901222748.pdf" at bounding box center [421, 331] width 478 height 14
click at [335, 198] on div "Cordialement," at bounding box center [424, 203] width 490 height 11
drag, startPoint x: 582, startPoint y: 136, endPoint x: 597, endPoint y: 141, distance: 15.3
click at [597, 143] on div "[PERSON_NAME] trouver ci-joint tous les documents demandés pour la demande de d…" at bounding box center [424, 154] width 490 height 22
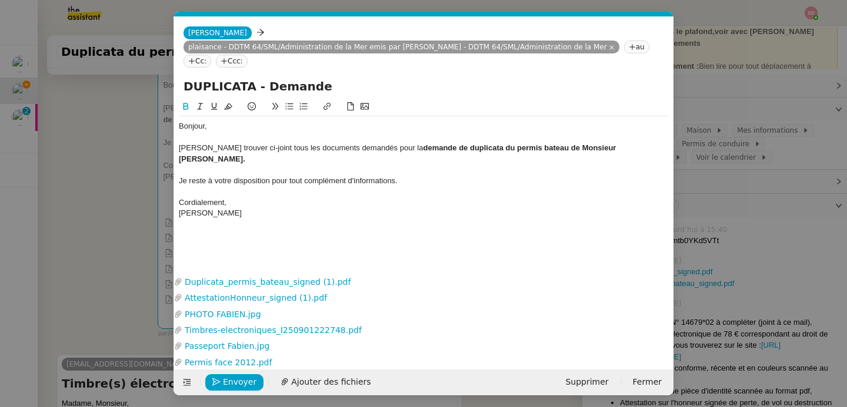
copy strong "[PERSON_NAME]."
click at [317, 78] on input "DUPLICATA - Demande" at bounding box center [423, 87] width 480 height 18
paste input "[PERSON_NAME]."
click at [316, 78] on input "DUPLICATA - Demande [PERSON_NAME]" at bounding box center [423, 87] width 480 height 18
type input "DUPLICATA - Demande [PERSON_NAME]"
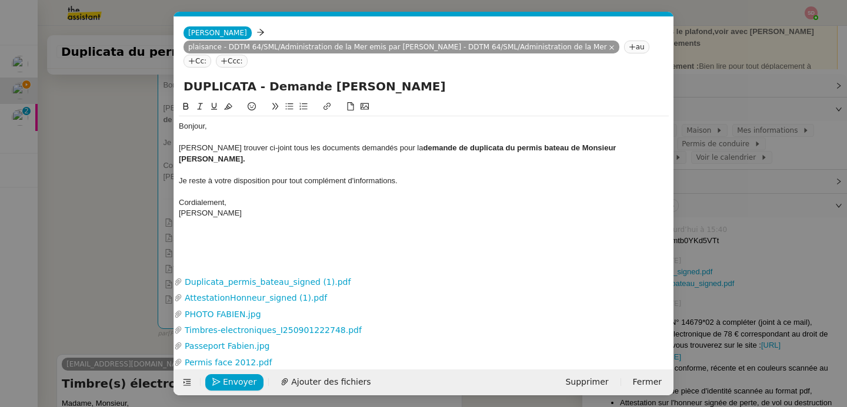
click at [315, 198] on div "Cordialement," at bounding box center [424, 203] width 490 height 11
click at [233, 378] on span "Envoyer" at bounding box center [240, 383] width 34 height 14
click at [233, 378] on span "Confirmer l'envoi" at bounding box center [258, 383] width 71 height 14
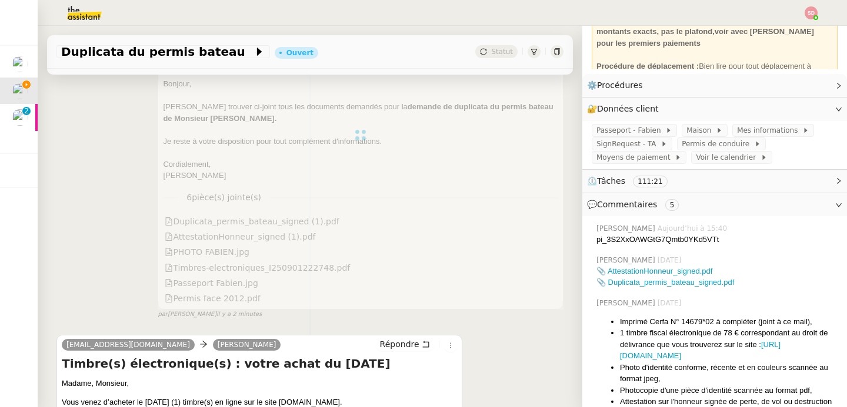
scroll to position [0, 0]
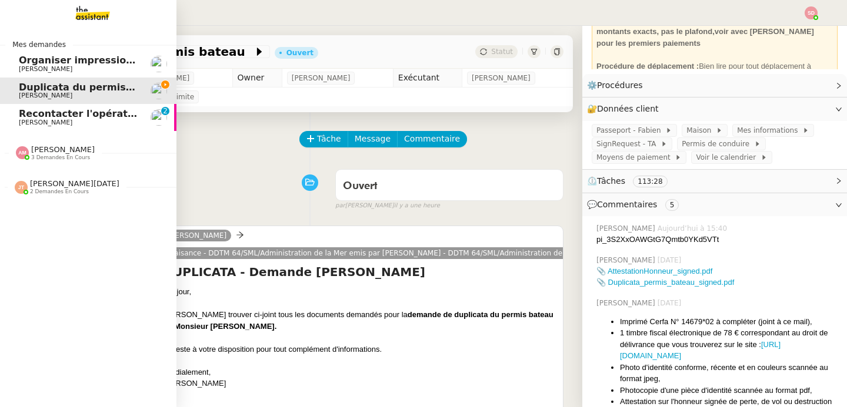
click at [38, 113] on span "Recontacter l'opérateur par téléphone" at bounding box center [121, 113] width 204 height 11
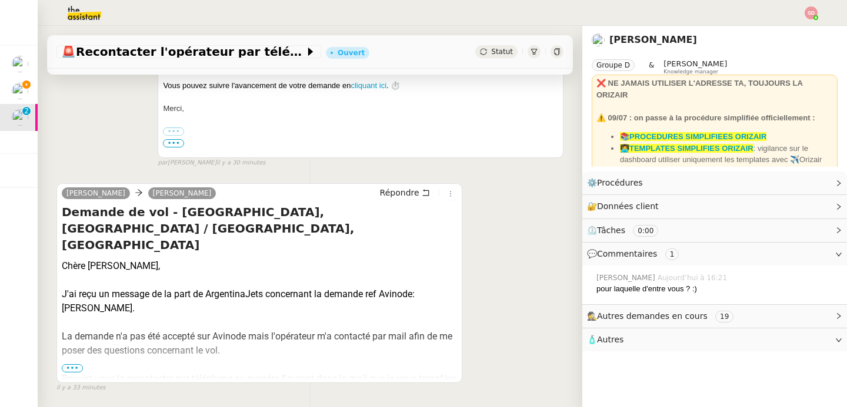
scroll to position [407, 0]
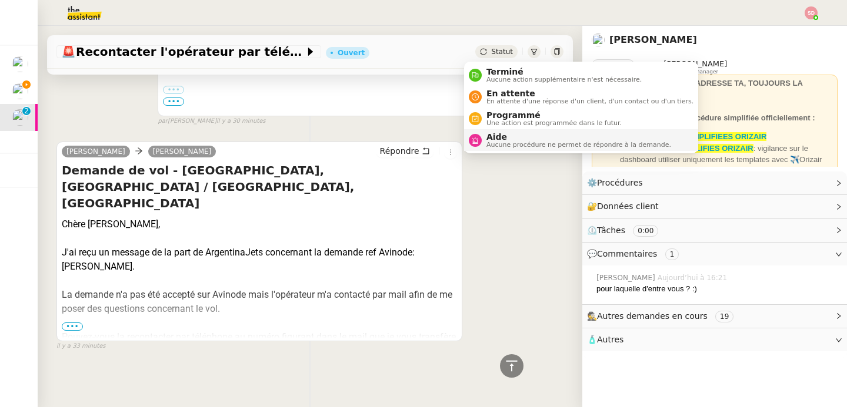
click at [497, 138] on span "Aide" at bounding box center [578, 136] width 185 height 9
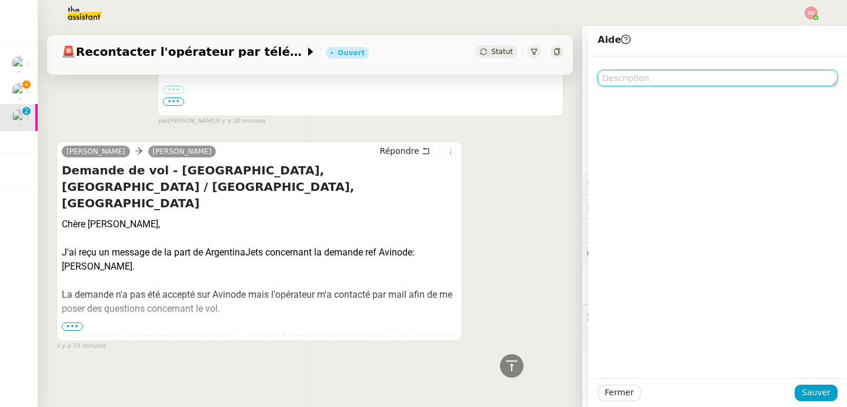
click at [691, 75] on textarea at bounding box center [717, 78] width 240 height 16
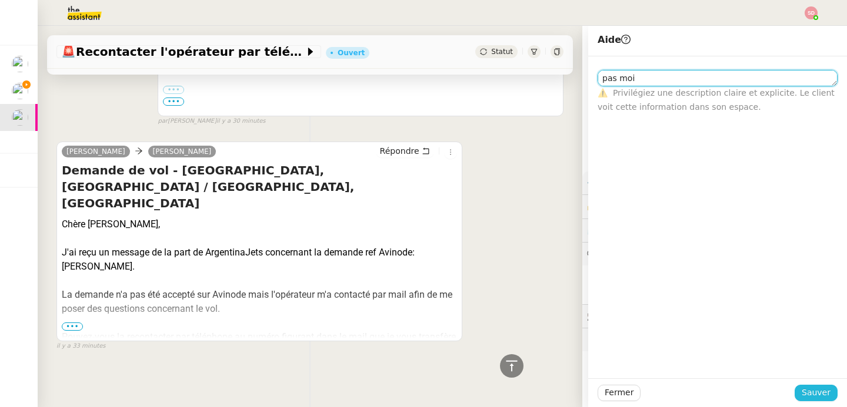
type textarea "pas moi"
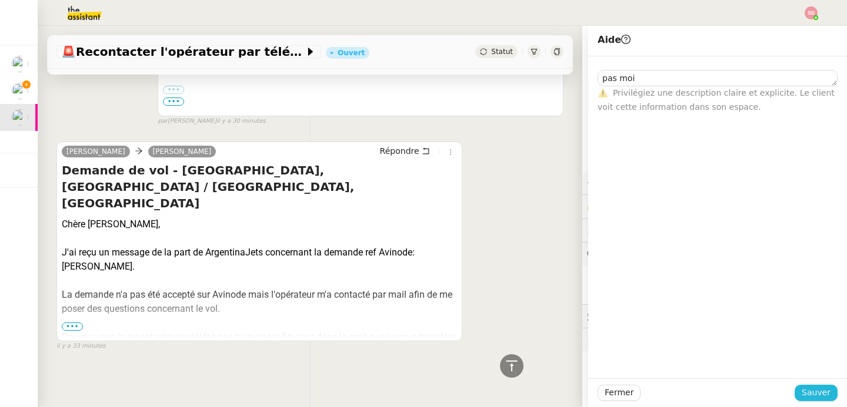
click at [802, 393] on span "Sauver" at bounding box center [815, 393] width 29 height 14
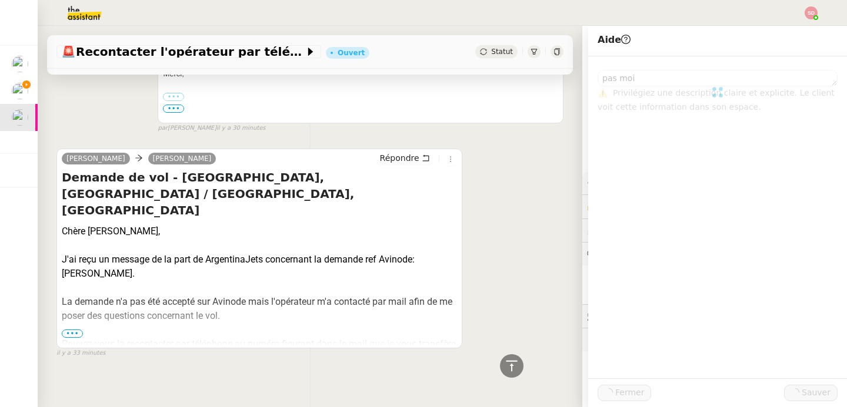
scroll to position [421, 0]
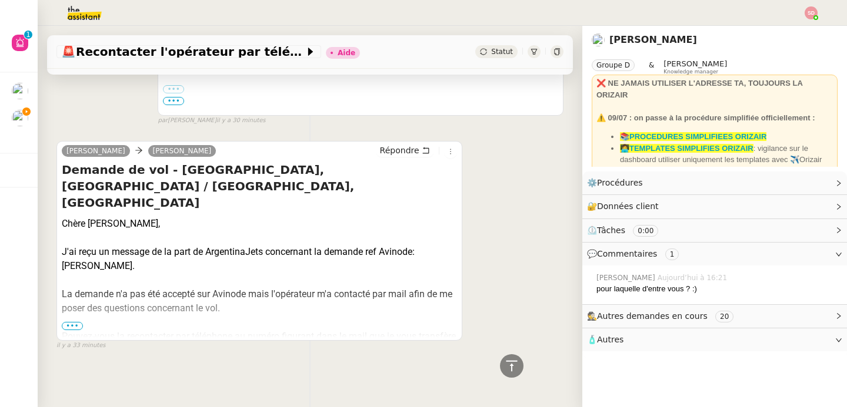
click at [72, 322] on span "•••" at bounding box center [72, 326] width 21 height 8
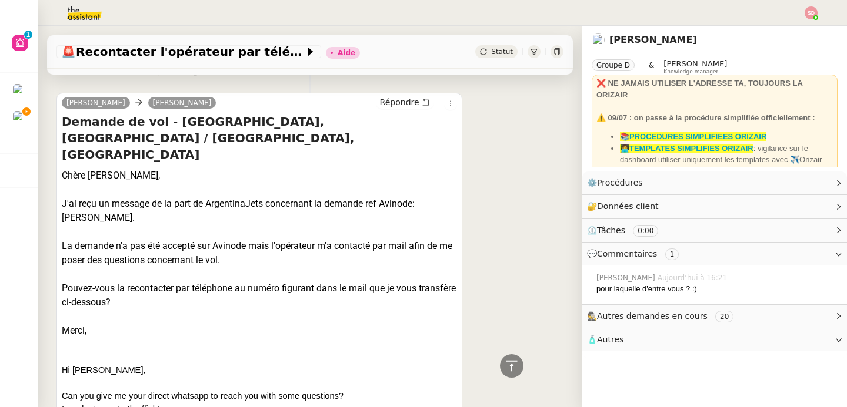
scroll to position [516, 0]
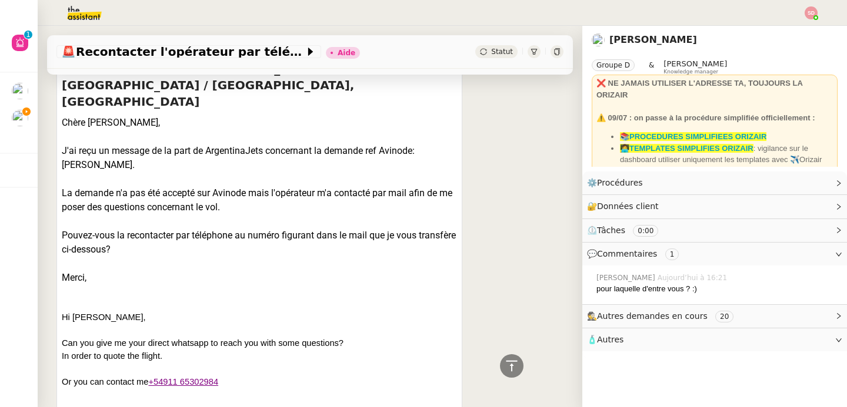
click at [77, 144] on div "J'ai reçu un message de la part de ArgentinaJets concernant la demande ref Avin…" at bounding box center [259, 158] width 395 height 28
copy div "CAWDJJ"
click at [83, 20] on img at bounding box center [74, 13] width 91 height 26
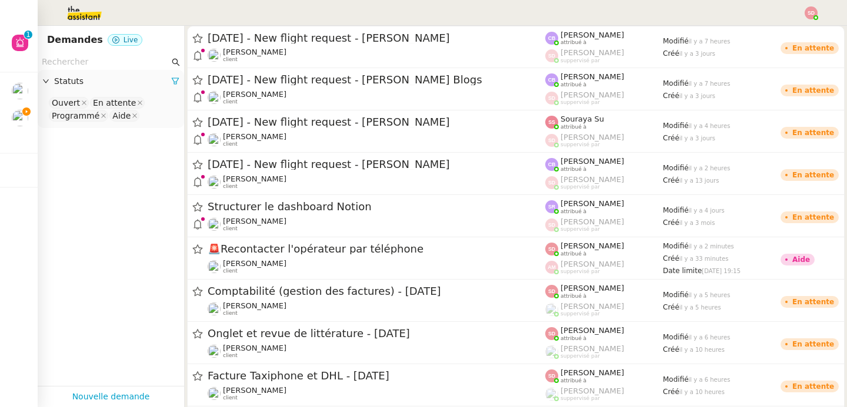
click at [85, 65] on input "text" at bounding box center [106, 62] width 128 height 14
paste input "CAWDJJ"
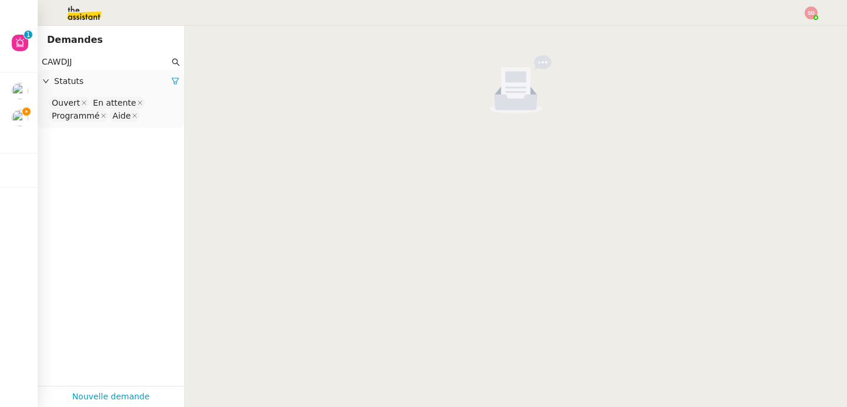
type input "CAWDJJ"
click at [156, 116] on nz-select-top-control "Ouvert En attente Programmé Aide" at bounding box center [111, 110] width 128 height 28
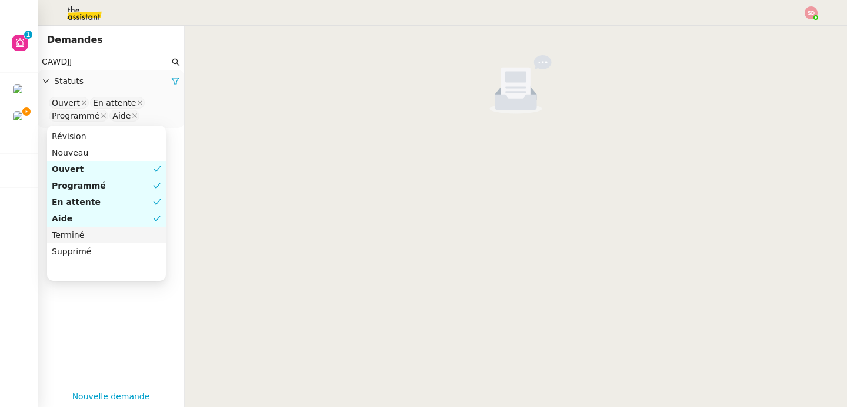
click at [103, 240] on div "Terminé" at bounding box center [106, 235] width 109 height 11
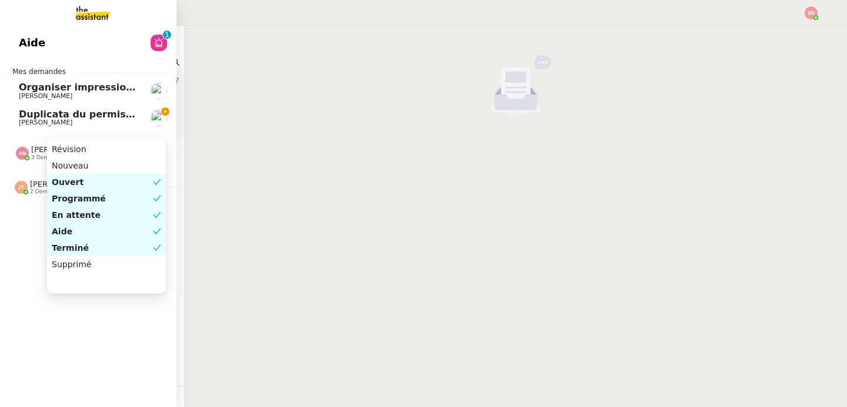
click at [29, 116] on span "Duplicata du permis bateau" at bounding box center [92, 114] width 147 height 11
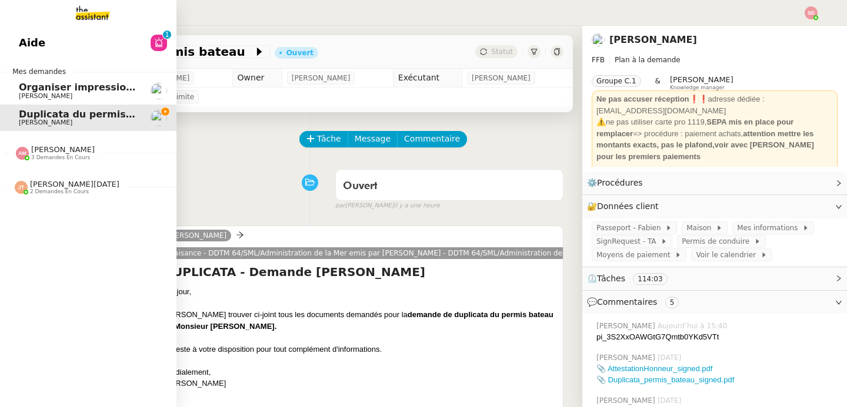
click at [63, 151] on span "[PERSON_NAME]" at bounding box center [62, 149] width 63 height 9
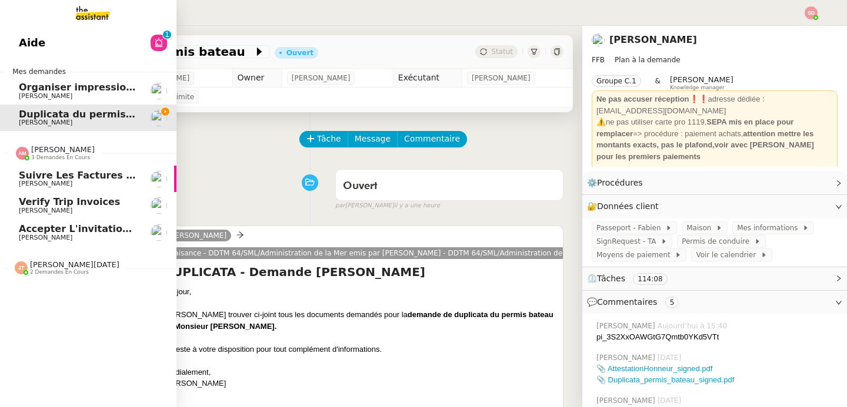
click at [103, 230] on span "Accepter l'invitation Comex" at bounding box center [93, 228] width 149 height 11
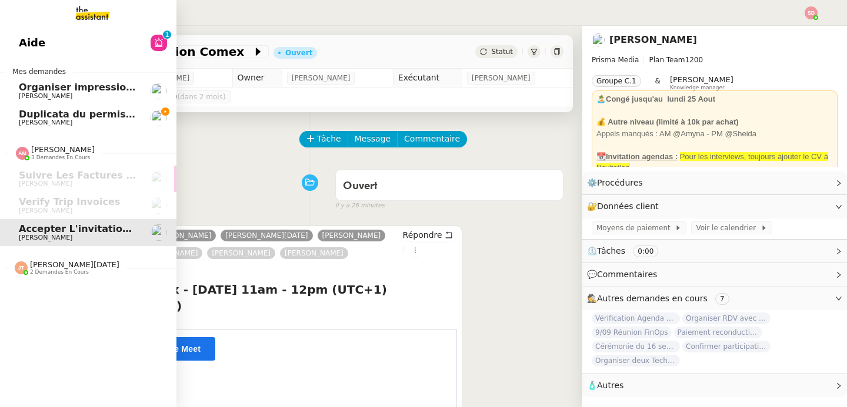
click at [61, 274] on span "2 demandes en cours" at bounding box center [59, 272] width 59 height 6
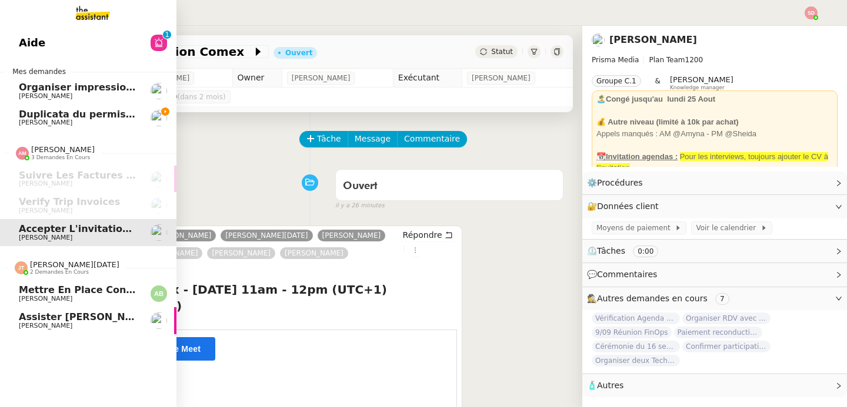
click at [52, 273] on span "2 demandes en cours" at bounding box center [59, 272] width 59 height 6
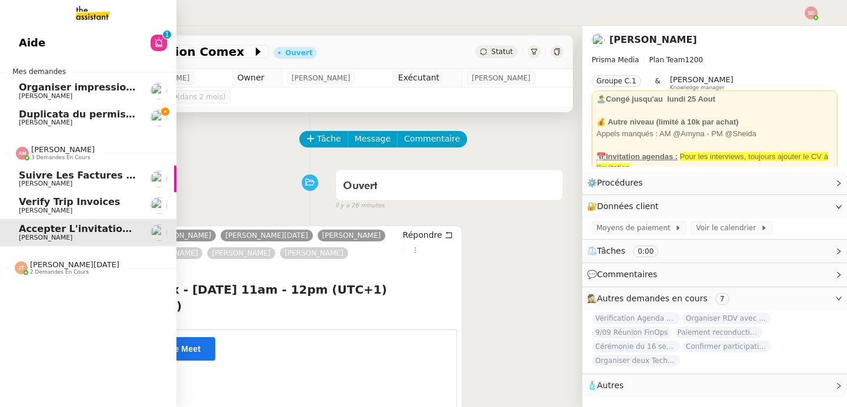
click at [68, 163] on div "[PERSON_NAME] 3 demandes en cours" at bounding box center [88, 148] width 176 height 34
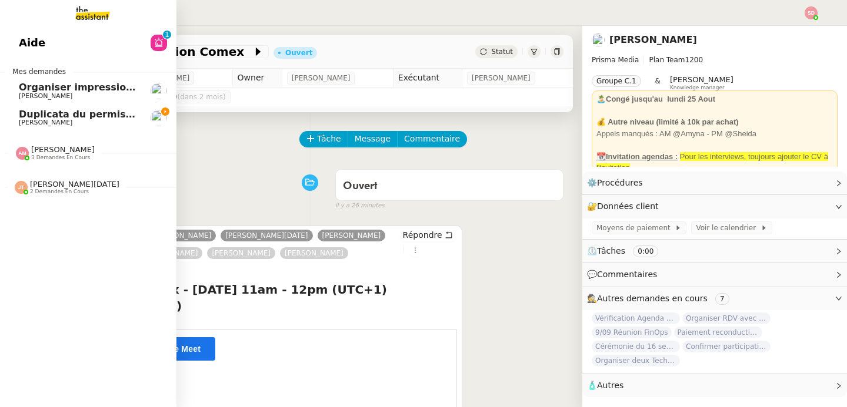
click at [87, 119] on span "[PERSON_NAME]" at bounding box center [78, 122] width 119 height 7
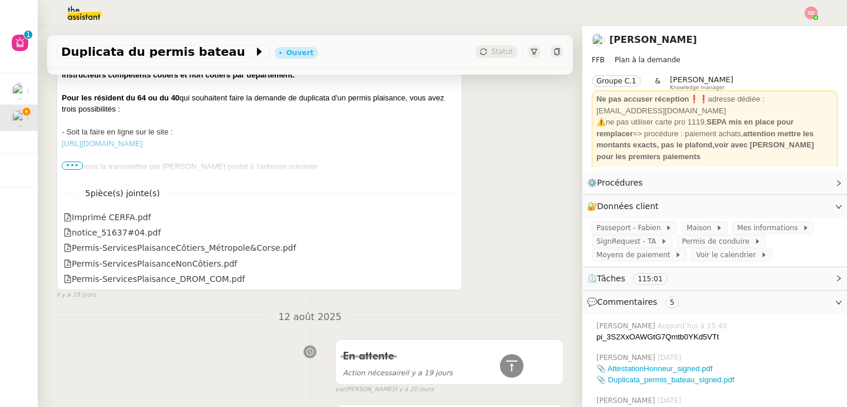
scroll to position [3133, 0]
click at [72, 167] on span "•••" at bounding box center [72, 165] width 21 height 8
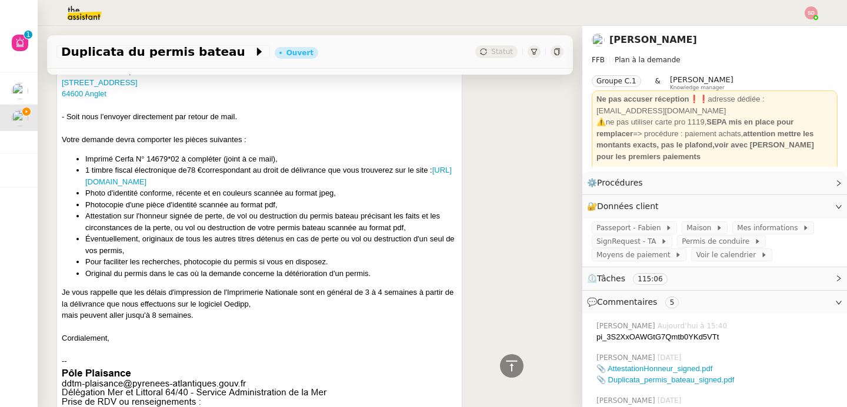
scroll to position [3327, 0]
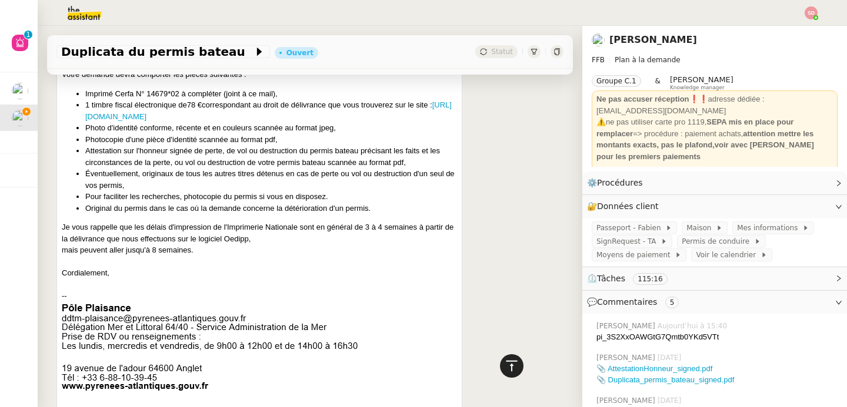
click at [504, 369] on icon at bounding box center [511, 366] width 14 height 14
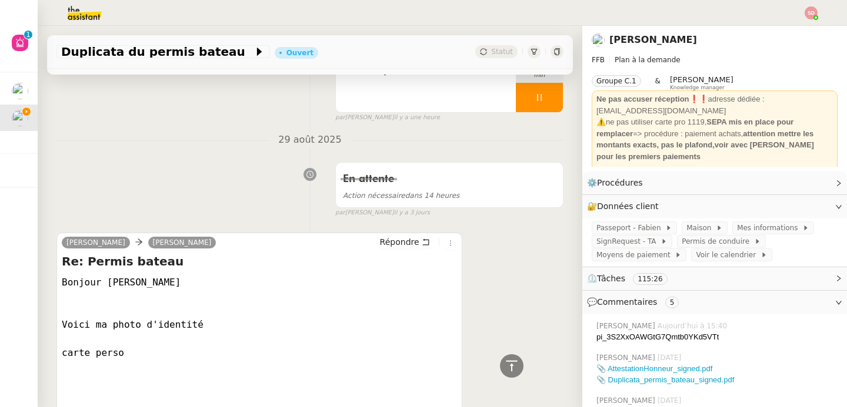
scroll to position [952, 0]
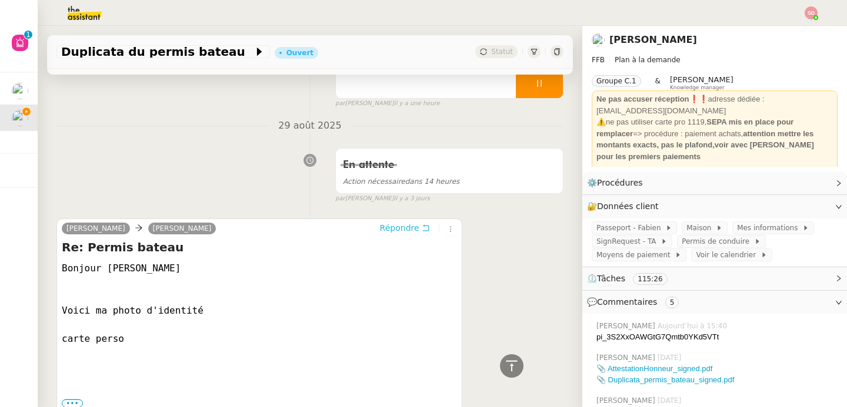
click at [390, 231] on span "Répondre" at bounding box center [399, 228] width 39 height 12
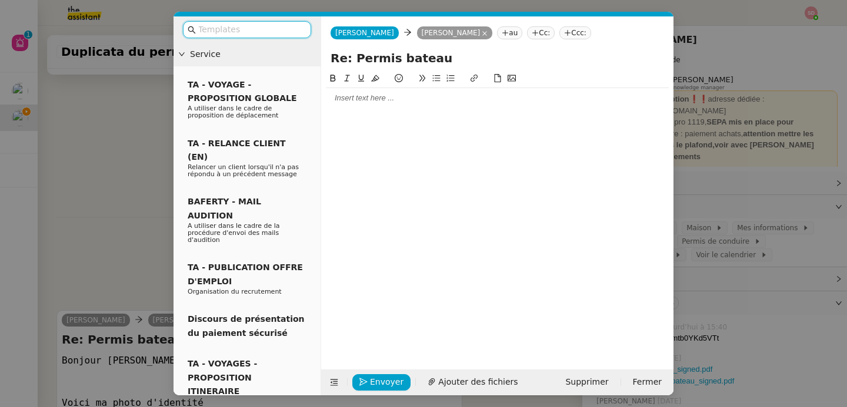
scroll to position [1044, 0]
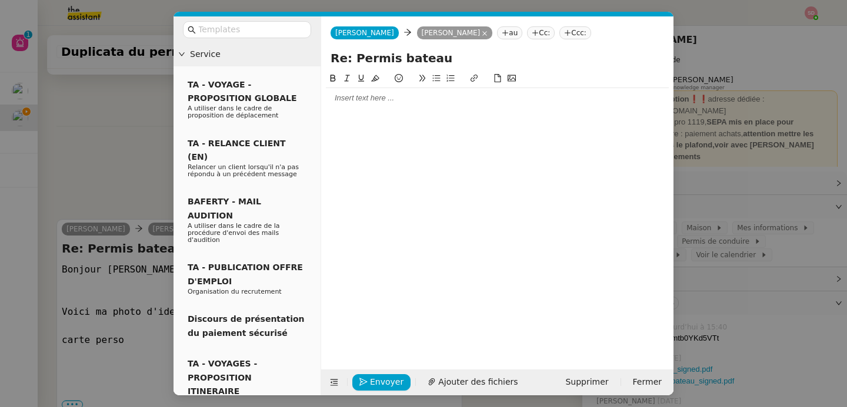
click at [408, 96] on div at bounding box center [497, 98] width 343 height 11
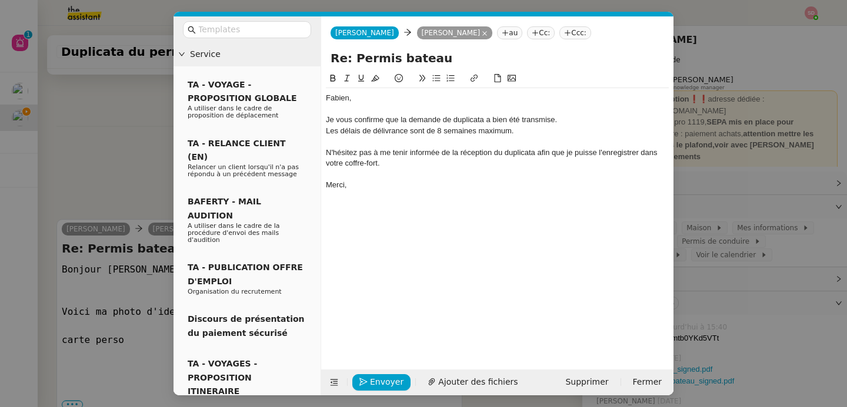
scroll to position [1147, 0]
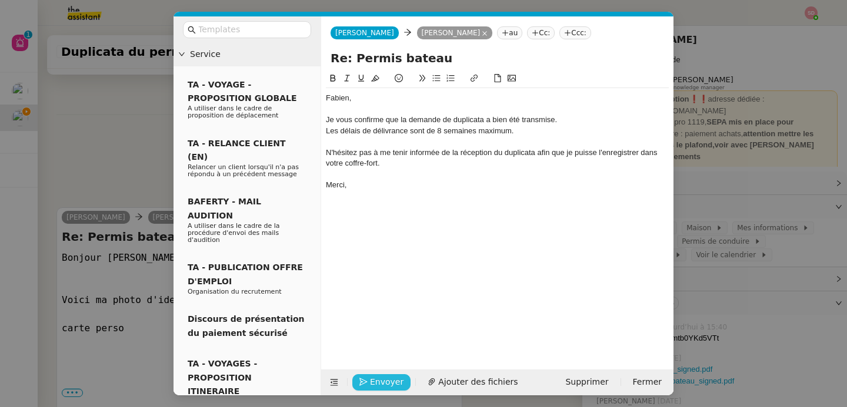
click at [362, 378] on icon "button" at bounding box center [363, 382] width 8 height 8
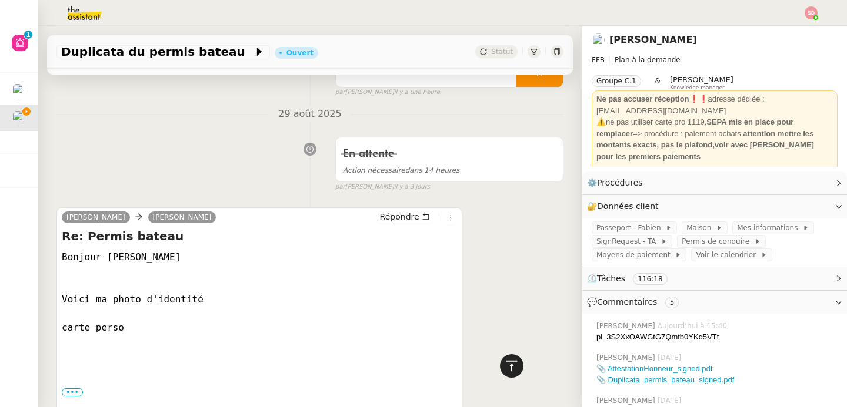
click at [506, 367] on icon at bounding box center [511, 366] width 14 height 14
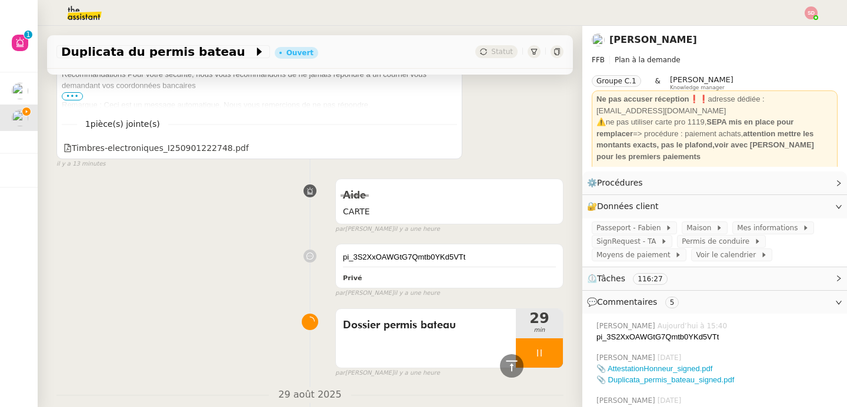
scroll to position [1014, 0]
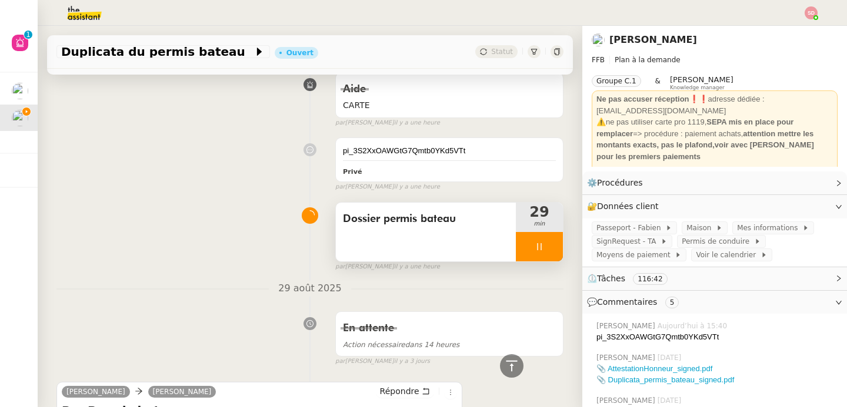
click at [541, 246] on div at bounding box center [539, 246] width 47 height 29
click at [546, 246] on icon at bounding box center [550, 246] width 9 height 9
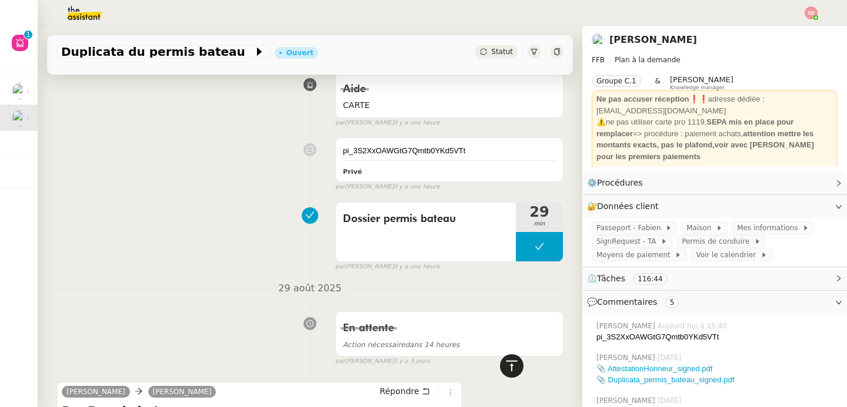
click at [506, 369] on icon at bounding box center [511, 366] width 14 height 14
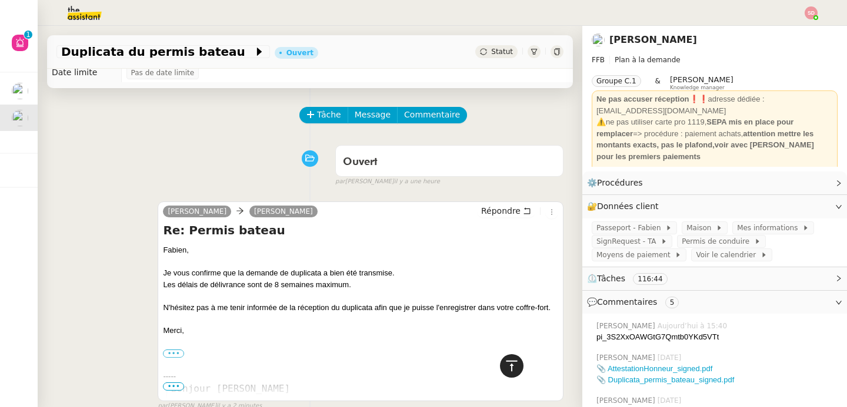
scroll to position [0, 0]
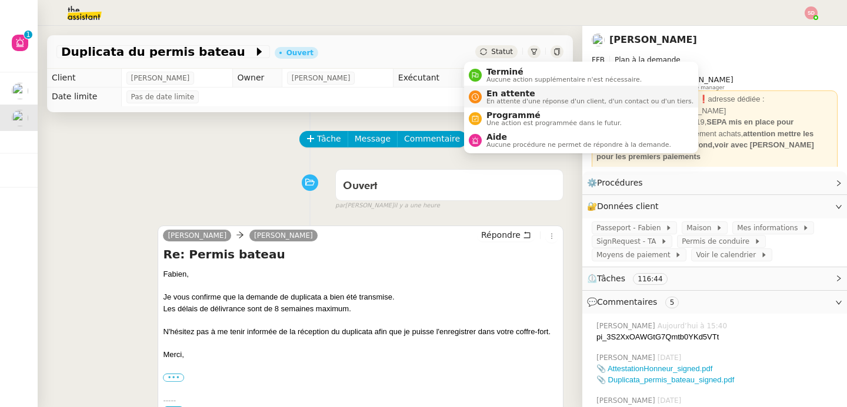
click at [494, 98] on span "En attente d'une réponse d'un client, d'un contact ou d'un tiers." at bounding box center [589, 101] width 207 height 6
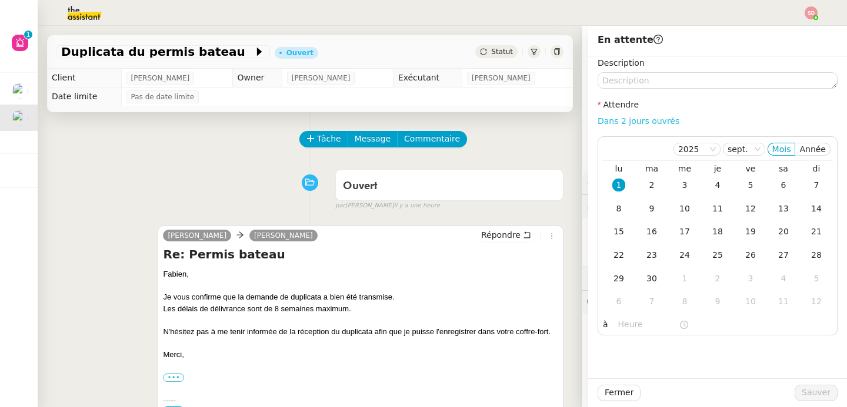
click at [656, 124] on link "Dans 2 jours ouvrés" at bounding box center [638, 120] width 82 height 9
type input "07:00"
click at [613, 282] on div "29" at bounding box center [618, 278] width 13 height 13
click at [614, 303] on div "6" at bounding box center [618, 301] width 13 height 13
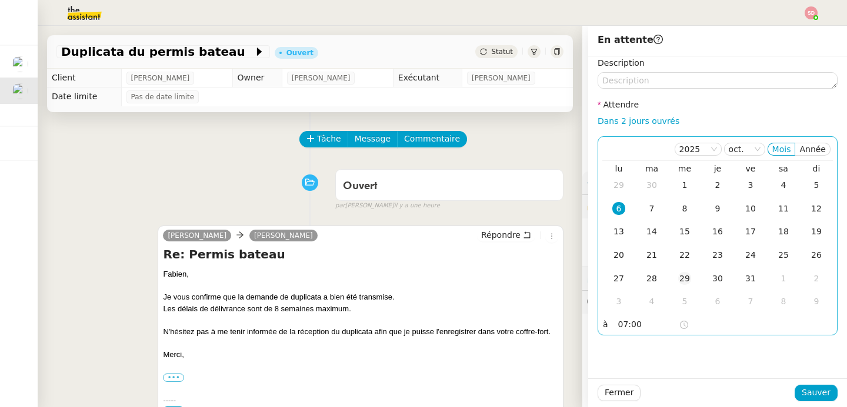
click at [683, 281] on div "29" at bounding box center [684, 278] width 13 height 13
click at [809, 392] on span "Sauver" at bounding box center [815, 393] width 29 height 14
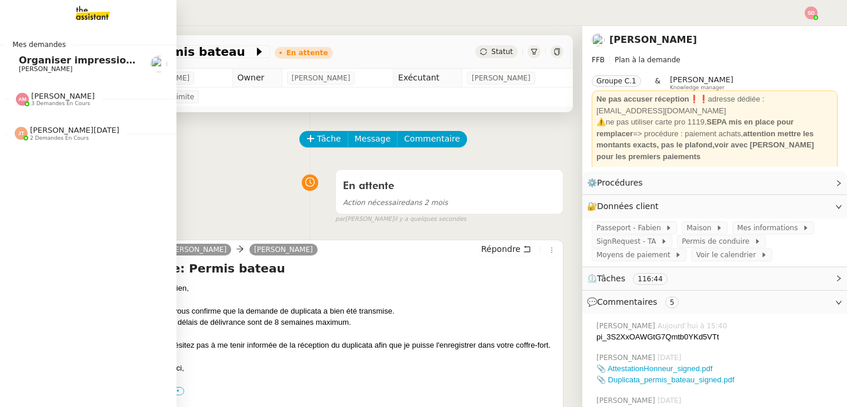
click at [44, 107] on div "[PERSON_NAME] 3 demandes en cours" at bounding box center [88, 95] width 176 height 34
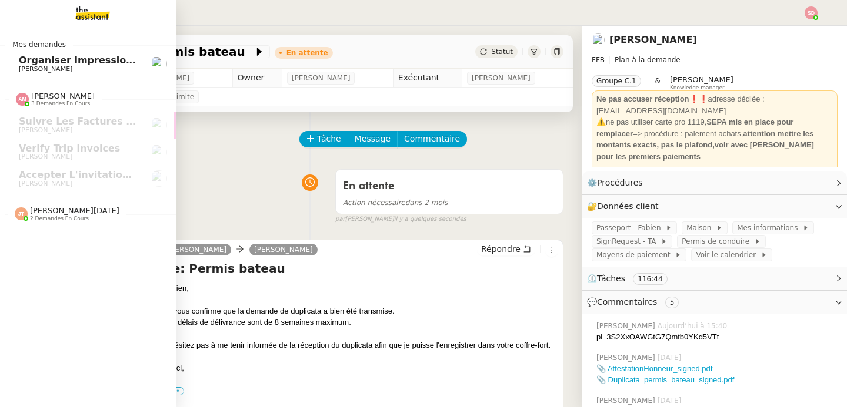
click at [58, 219] on span "2 demandes en cours" at bounding box center [59, 219] width 59 height 6
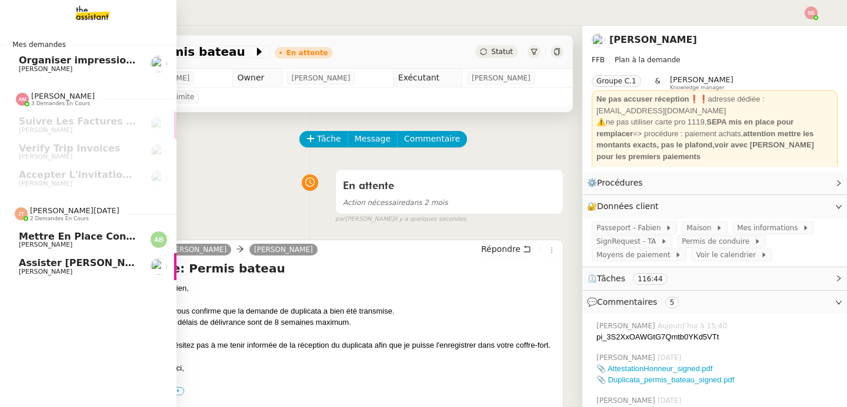
click at [58, 219] on span "2 demandes en cours" at bounding box center [59, 219] width 59 height 6
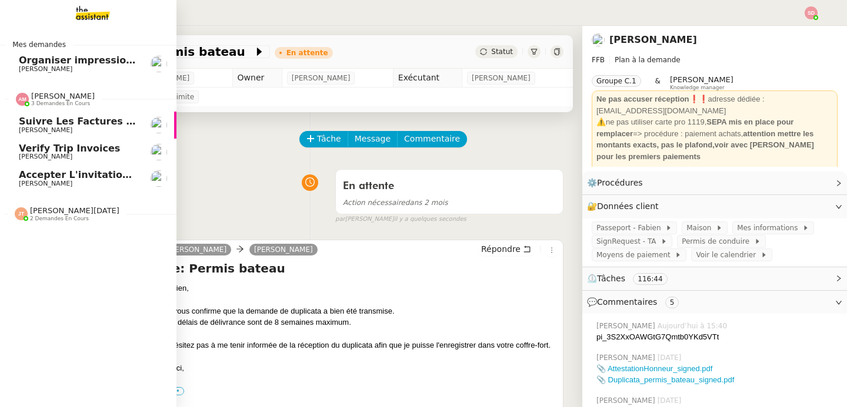
click at [67, 103] on span "3 demandes en cours" at bounding box center [60, 104] width 59 height 6
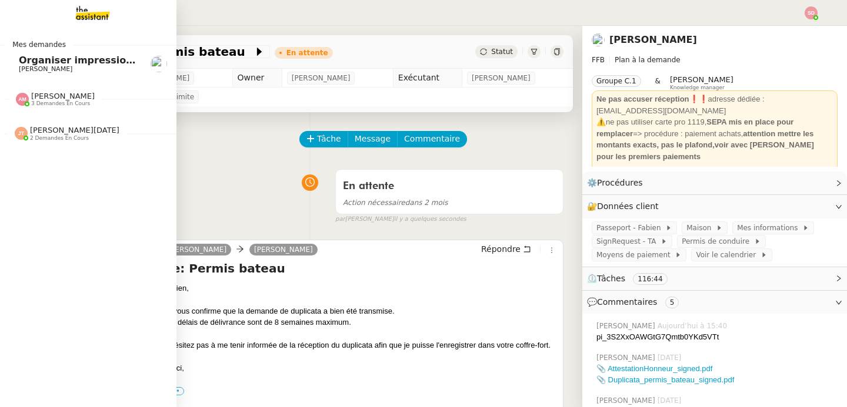
click at [101, 55] on link "Organiser impression catalogue I KO Case Closed [PERSON_NAME]" at bounding box center [88, 64] width 176 height 27
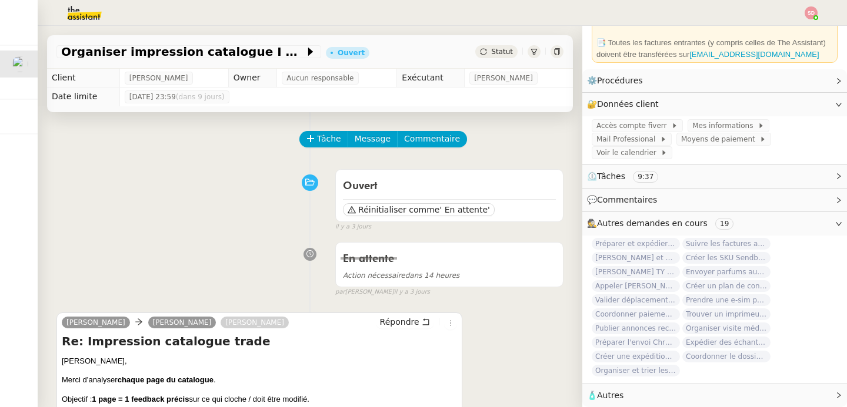
scroll to position [109, 0]
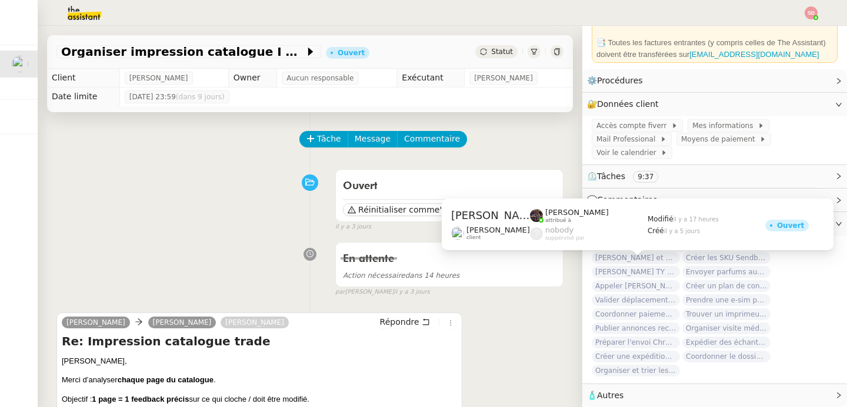
click at [645, 266] on span "[PERSON_NAME] TY notes" at bounding box center [635, 272] width 88 height 12
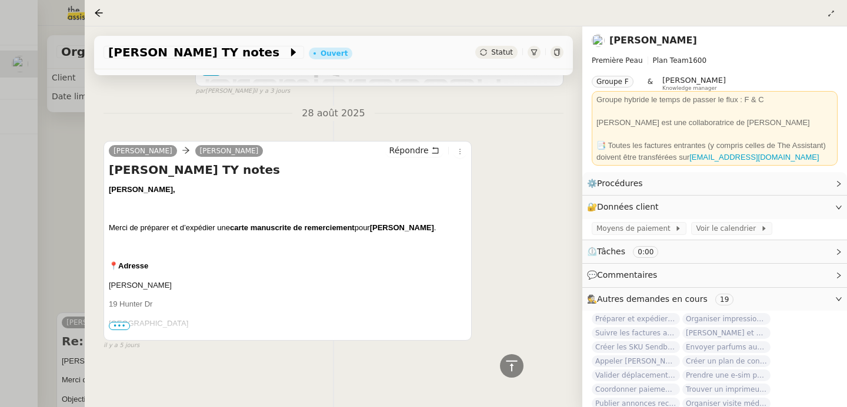
scroll to position [442, 0]
click at [119, 322] on span "•••" at bounding box center [119, 326] width 21 height 8
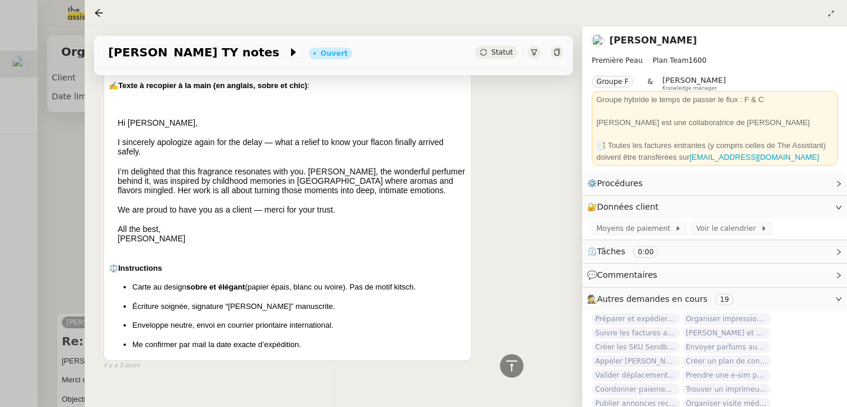
scroll to position [757, 0]
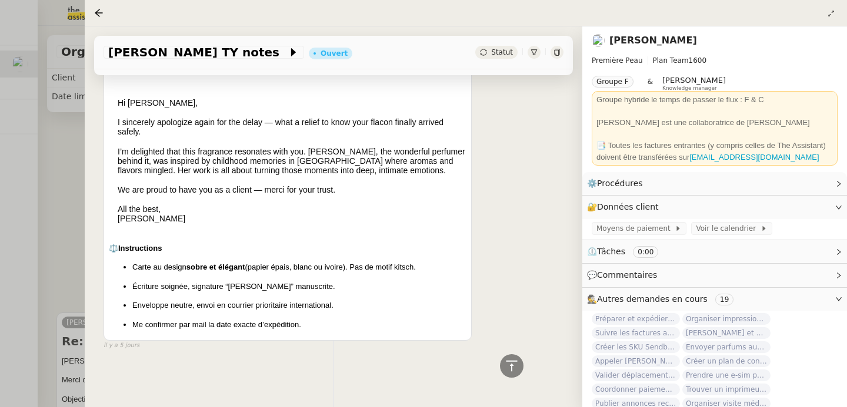
click at [72, 278] on div at bounding box center [423, 203] width 847 height 407
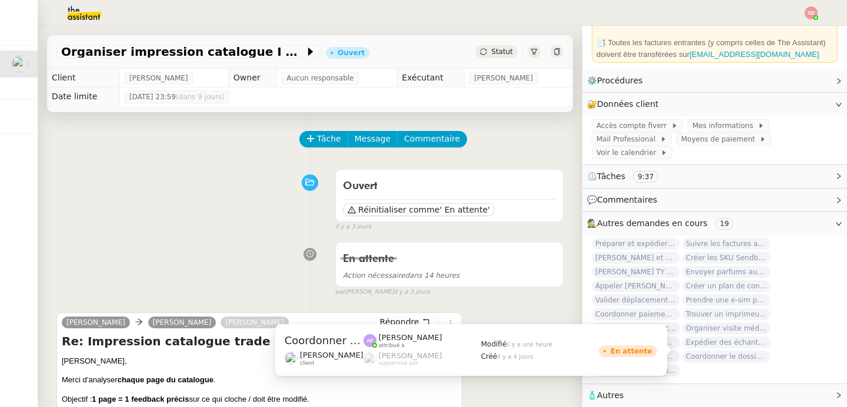
click at [722, 351] on span "Coordonner le dossier d'[PERSON_NAME]" at bounding box center [726, 357] width 88 height 12
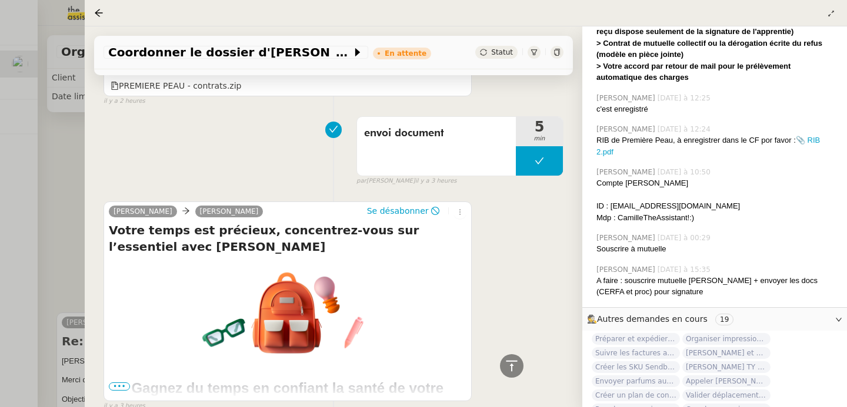
scroll to position [1501, 0]
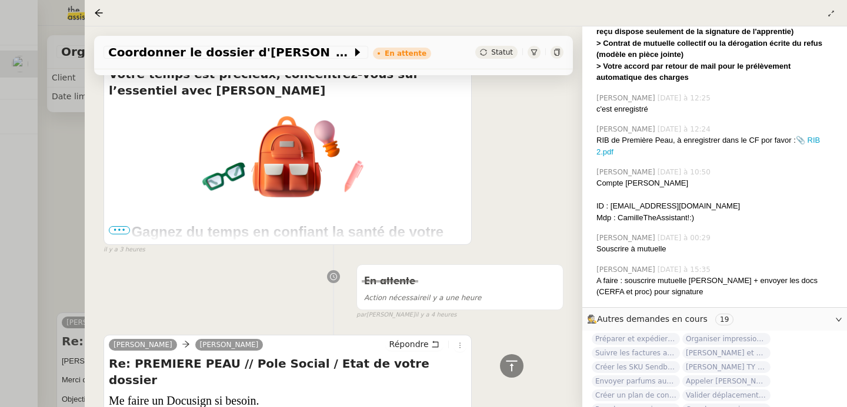
click at [51, 286] on div at bounding box center [423, 203] width 847 height 407
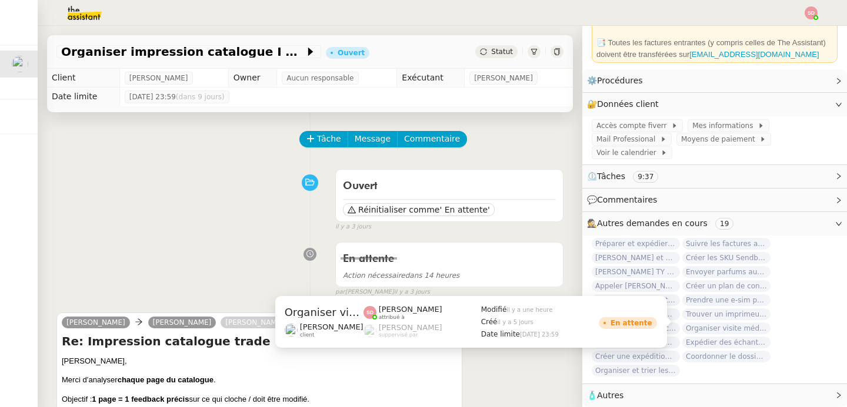
click at [744, 323] on span "Organiser visite médicale [PERSON_NAME]" at bounding box center [726, 329] width 88 height 12
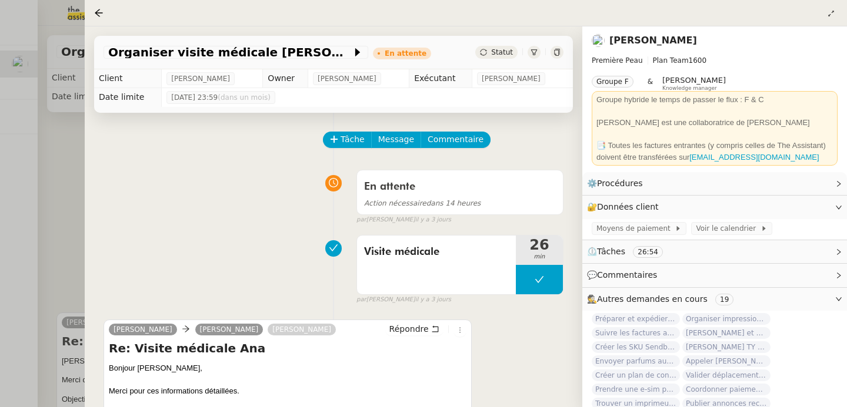
click at [48, 261] on div at bounding box center [423, 203] width 847 height 407
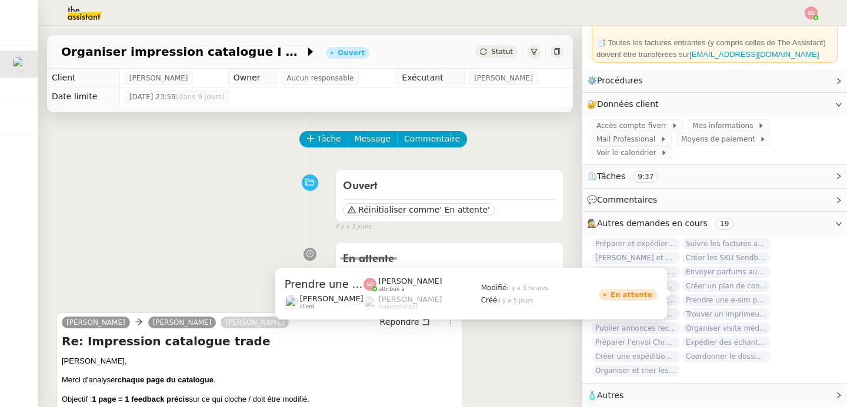
click at [757, 295] on span "Prendre une e-sim pour Ana" at bounding box center [726, 301] width 88 height 12
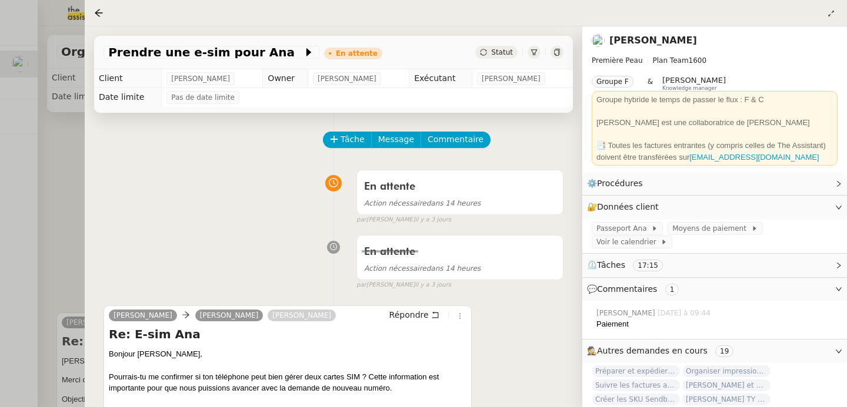
scroll to position [190, 0]
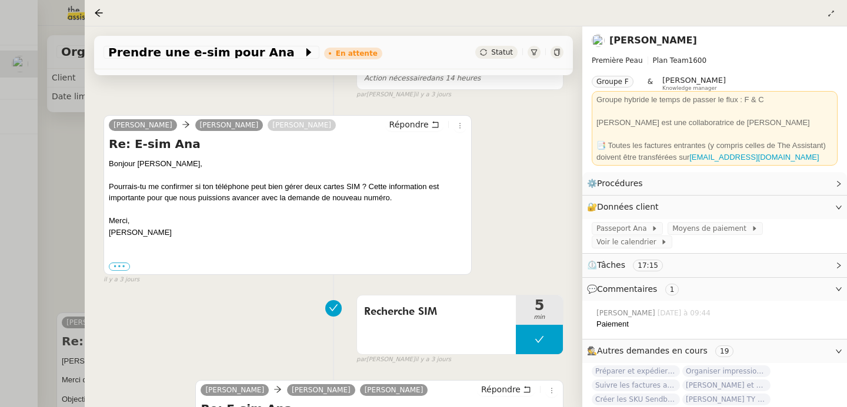
click at [44, 270] on div at bounding box center [423, 203] width 847 height 407
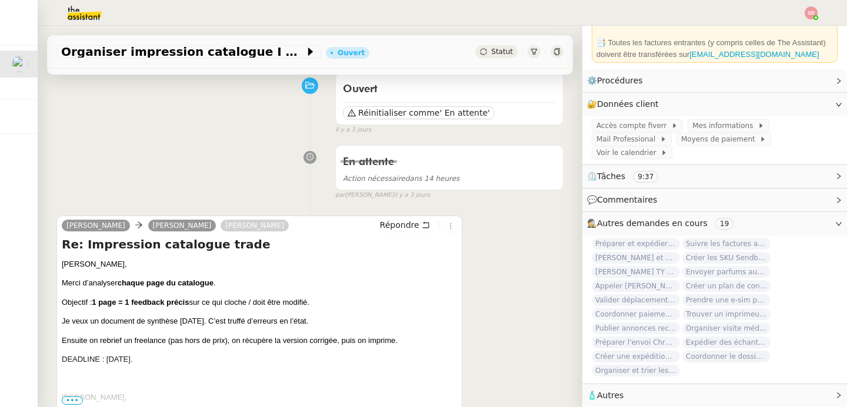
scroll to position [221, 0]
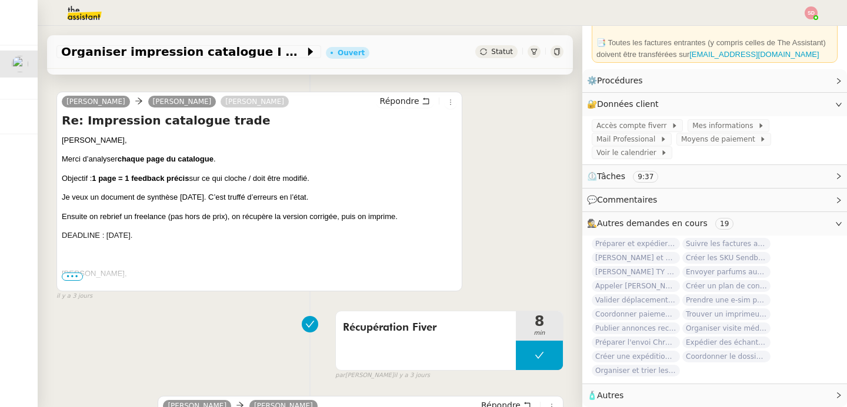
click at [60, 278] on div "[PERSON_NAME] [PERSON_NAME] [PERSON_NAME] Re: Impression catalogue trade [PERSO…" at bounding box center [259, 192] width 406 height 200
click at [76, 273] on span "•••" at bounding box center [72, 277] width 21 height 8
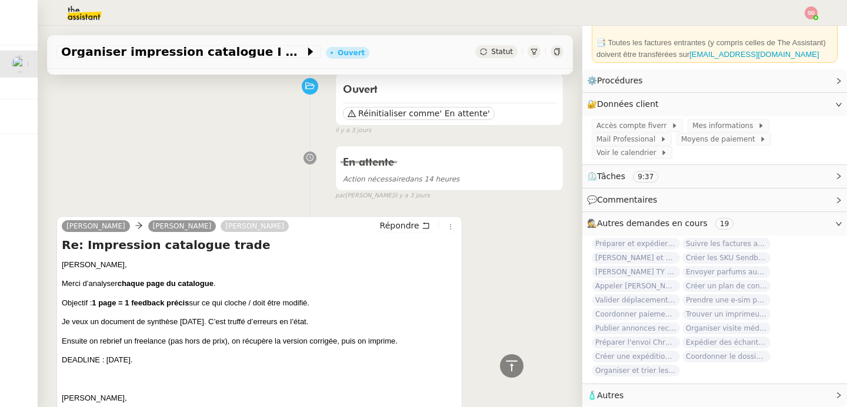
scroll to position [0, 0]
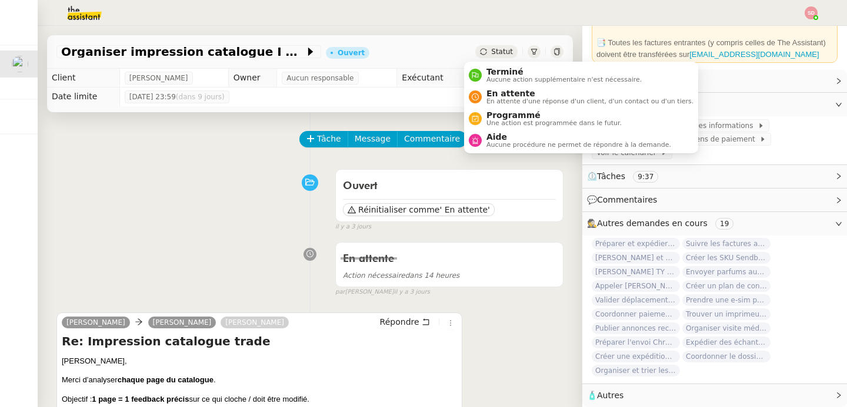
click at [486, 58] on div "Statut" at bounding box center [496, 51] width 42 height 13
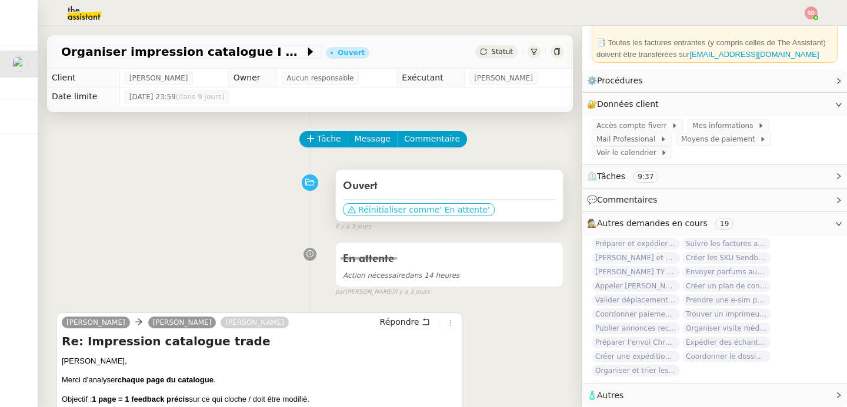
click at [439, 209] on span "' En attente'" at bounding box center [464, 210] width 50 height 12
